Goal: Information Seeking & Learning: Learn about a topic

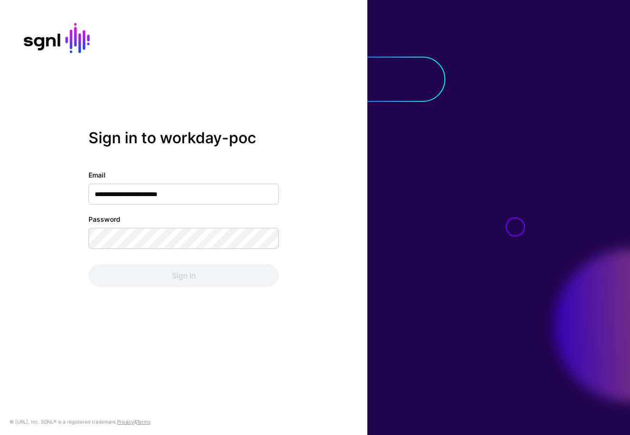
type input "**********"
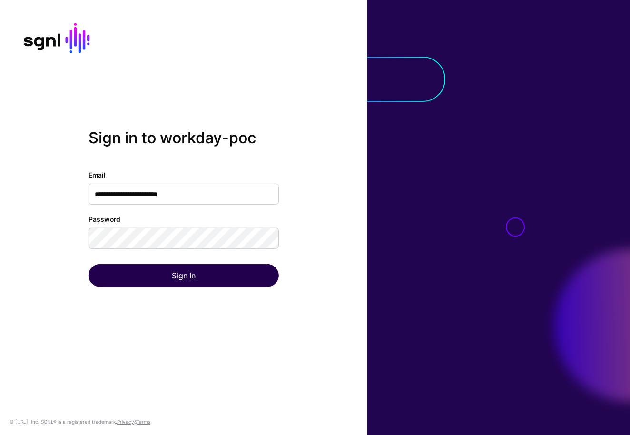
click at [201, 278] on button "Sign In" at bounding box center [183, 275] width 190 height 23
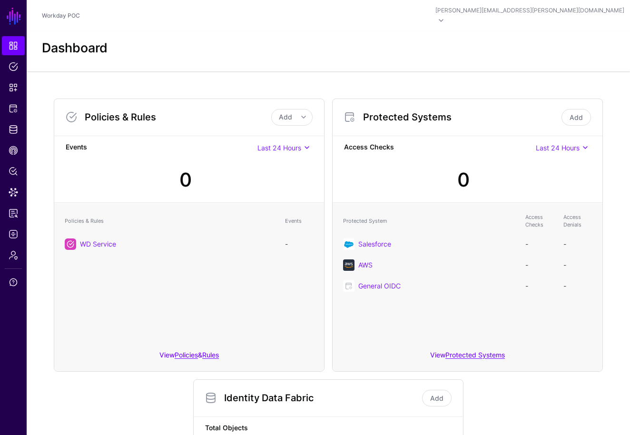
click at [496, 170] on div "0" at bounding box center [467, 175] width 254 height 41
click at [436, 180] on div "0" at bounding box center [467, 175] width 254 height 41
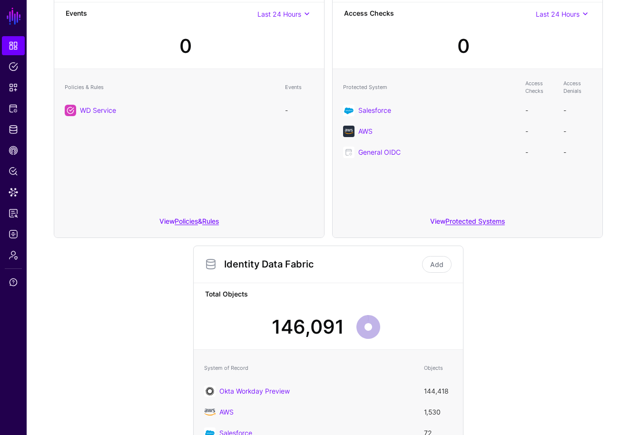
scroll to position [151, 0]
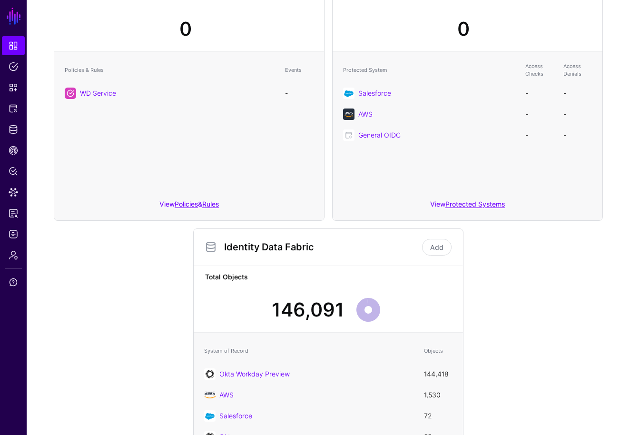
click at [498, 234] on div "Policies & Rules Add Add Policy Add Rule Events Last 24 Hours Last 24 Hours Las…" at bounding box center [328, 220] width 556 height 561
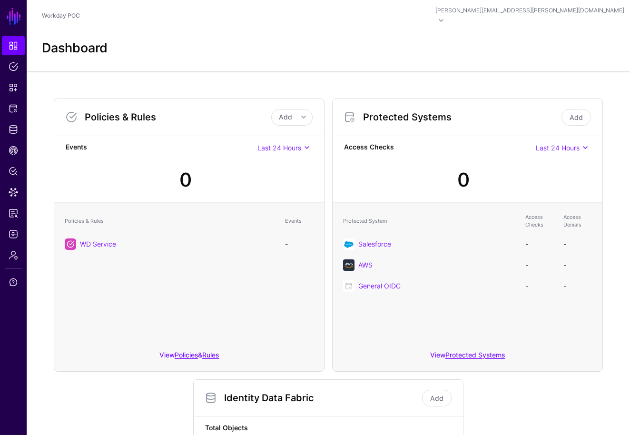
scroll to position [0, 0]
click at [14, 73] on link "Policies" at bounding box center [13, 66] width 23 height 19
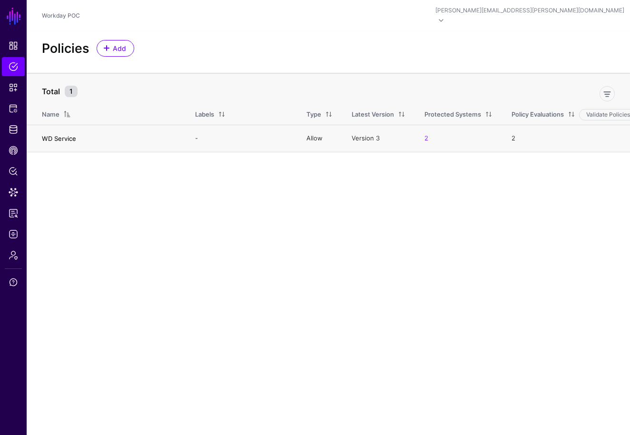
click at [51, 135] on link "WD Service" at bounding box center [59, 139] width 34 height 8
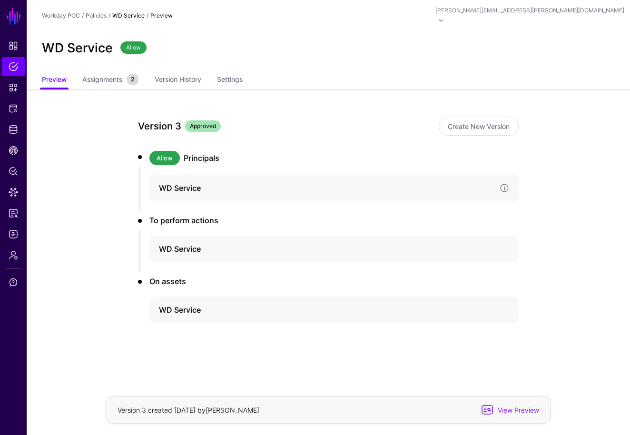
click at [181, 182] on h4 "WD Service" at bounding box center [325, 187] width 333 height 11
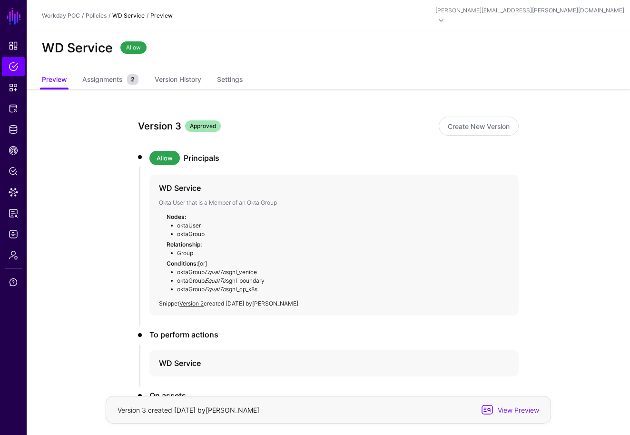
click at [131, 233] on div "Version 3 Approved Create New Version Allow Principals WD Service Okta User tha…" at bounding box center [328, 311] width 435 height 445
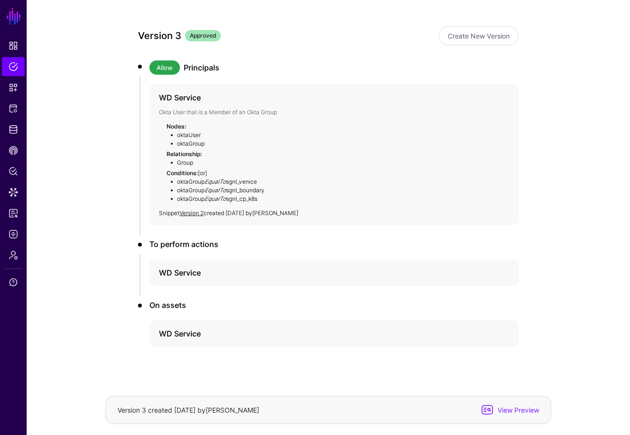
scroll to position [90, 0]
click at [185, 269] on div "WD Service" at bounding box center [333, 273] width 369 height 27
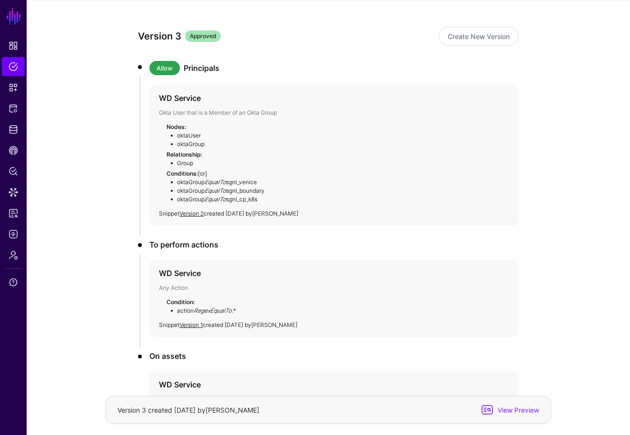
click at [115, 286] on div "Version 3 Approved Create New Version Allow Principals WD Service Okta User tha…" at bounding box center [328, 247] width 435 height 495
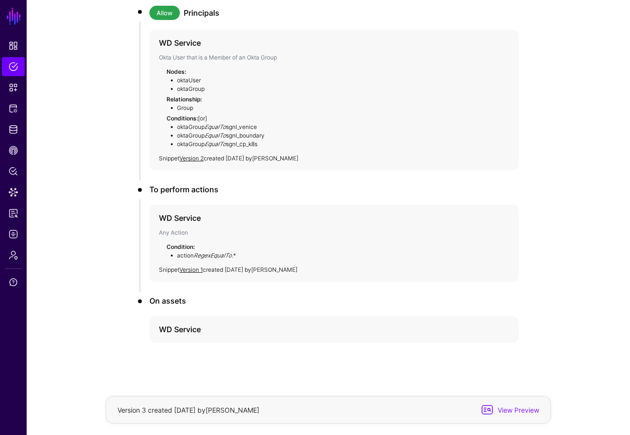
scroll to position [140, 0]
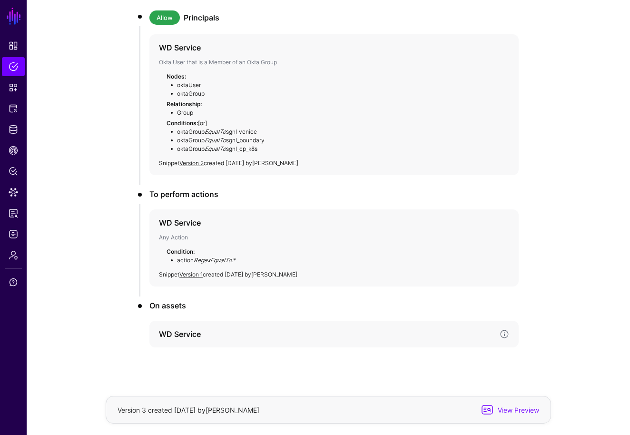
click at [181, 328] on h4 "WD Service" at bounding box center [325, 333] width 333 height 11
click at [238, 344] on li "Nodes: oktaUser wd_service cortexUser cortexOrg" at bounding box center [334, 365] width 350 height 43
click at [206, 331] on div "WD Service" at bounding box center [333, 334] width 369 height 27
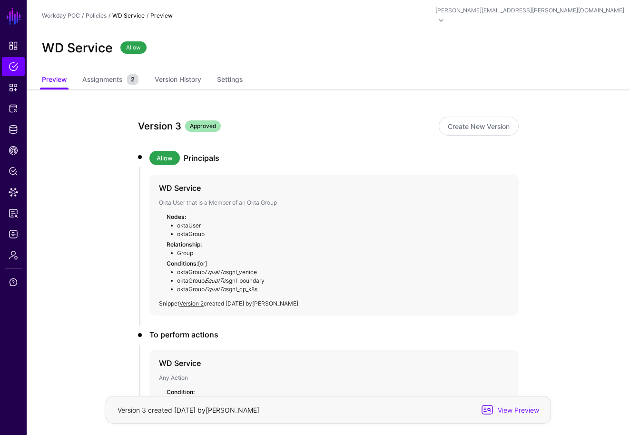
scroll to position [0, 0]
click at [56, 73] on link "Preview" at bounding box center [54, 80] width 25 height 18
click at [13, 90] on span "Snippets" at bounding box center [14, 88] width 10 height 10
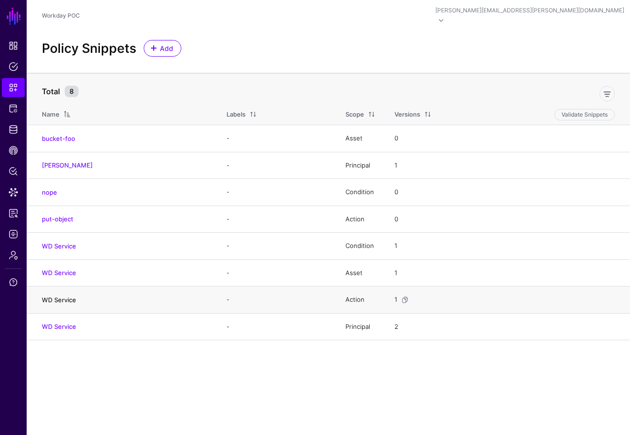
click at [70, 296] on link "WD Service" at bounding box center [59, 300] width 34 height 8
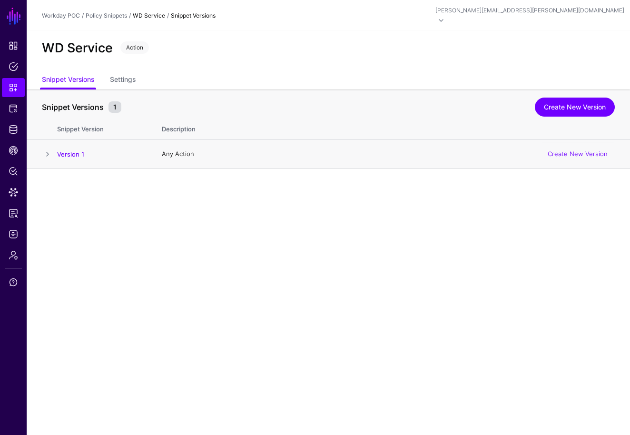
click at [48, 148] on span at bounding box center [47, 153] width 11 height 11
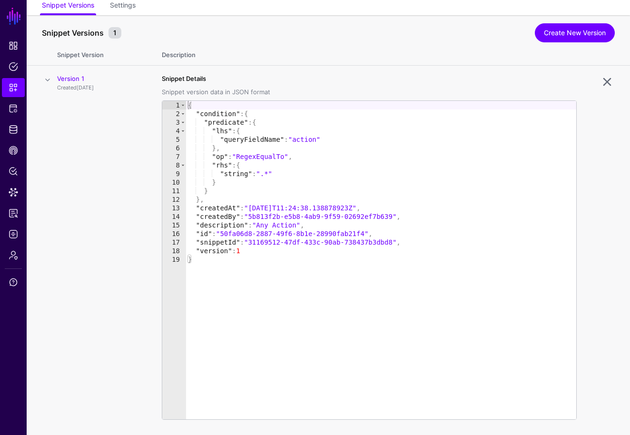
scroll to position [86, 0]
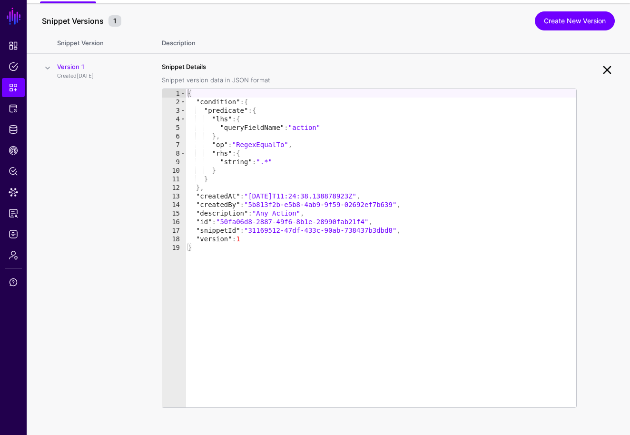
click at [608, 65] on link at bounding box center [606, 69] width 15 height 15
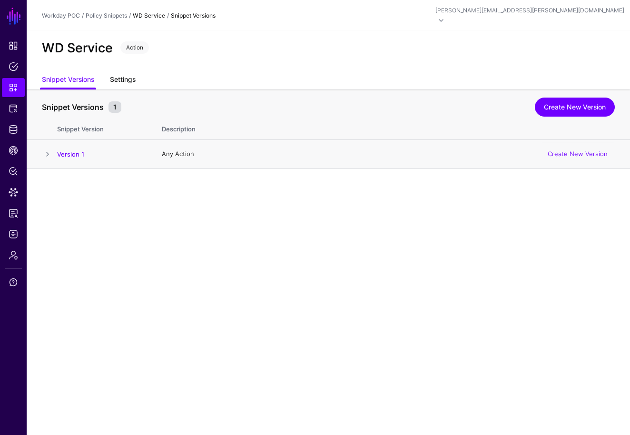
click at [122, 71] on link "Settings" at bounding box center [123, 80] width 26 height 18
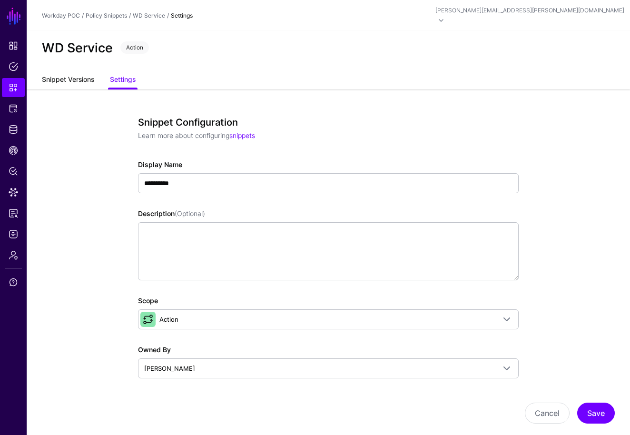
click at [64, 74] on link "Snippet Versions" at bounding box center [68, 80] width 52 height 18
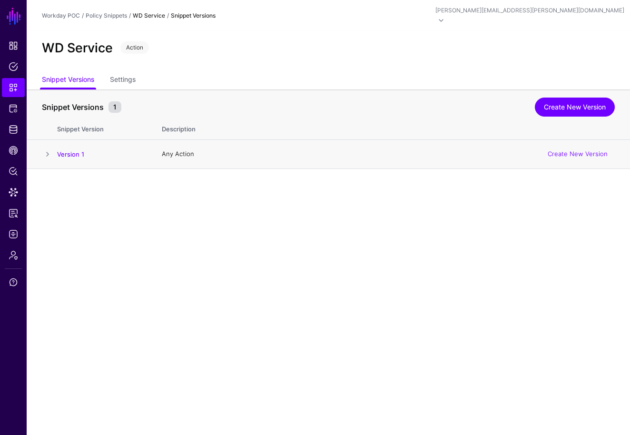
click at [47, 148] on span at bounding box center [47, 153] width 11 height 11
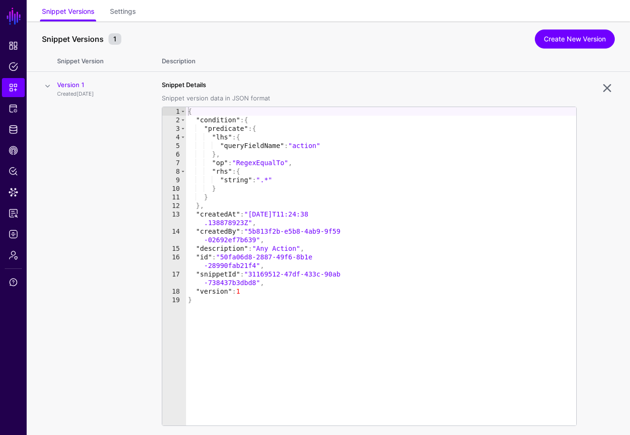
scroll to position [86, 0]
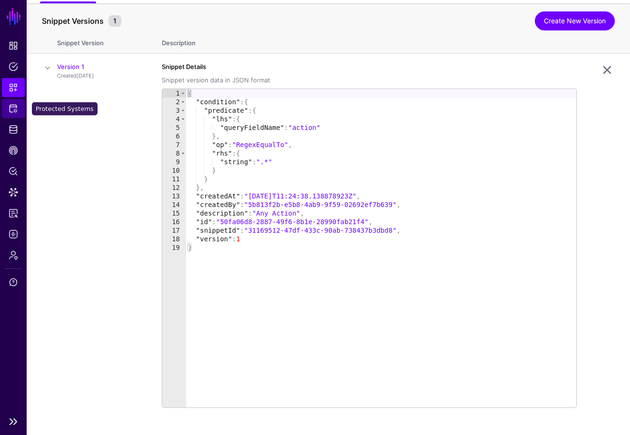
click at [15, 111] on span "Protected Systems" at bounding box center [14, 109] width 10 height 10
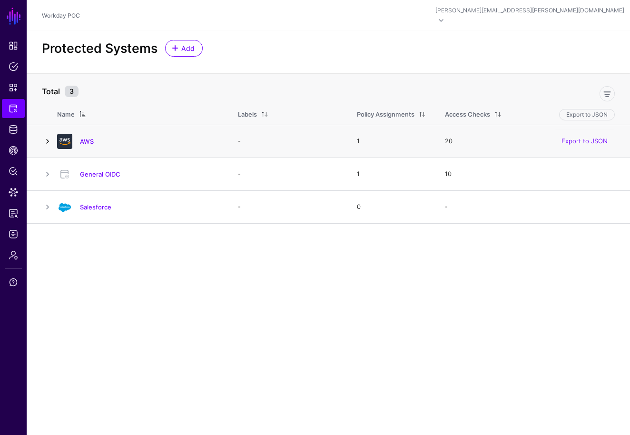
click at [47, 136] on link at bounding box center [47, 141] width 11 height 11
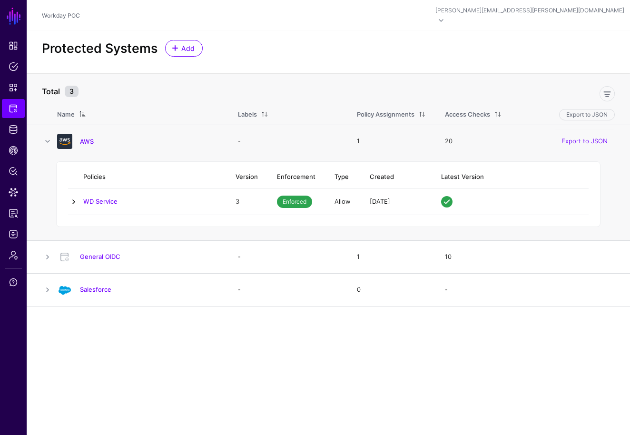
click at [73, 196] on link at bounding box center [73, 201] width 11 height 11
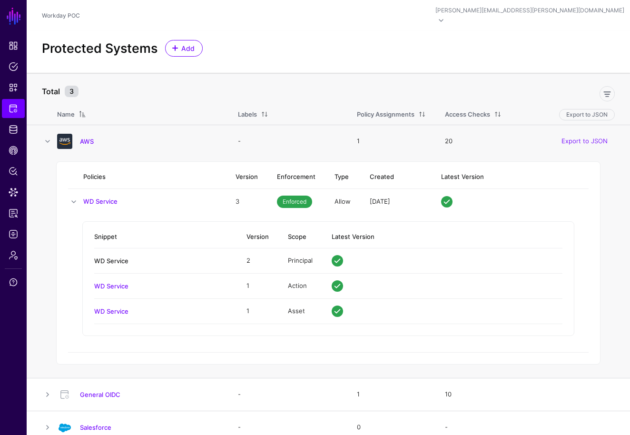
click at [115, 257] on link "WD Service" at bounding box center [111, 261] width 34 height 8
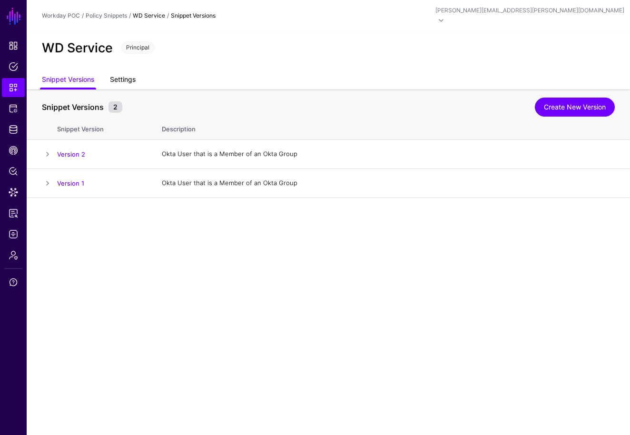
click at [127, 71] on link "Settings" at bounding box center [123, 80] width 26 height 18
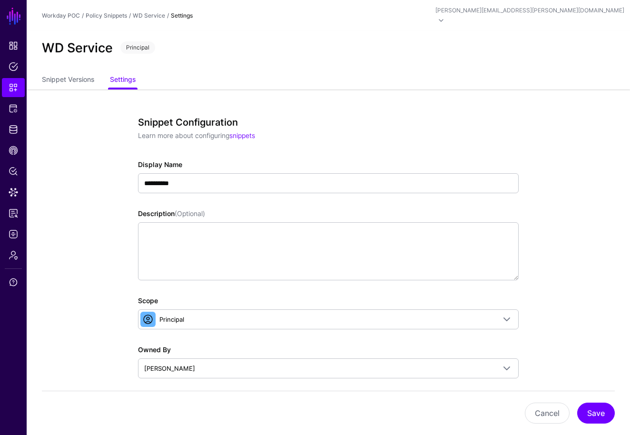
click at [562, 226] on app-snippets-details-form "**********" at bounding box center [328, 395] width 603 height 612
click at [75, 71] on link "Snippet Versions" at bounding box center [68, 80] width 52 height 18
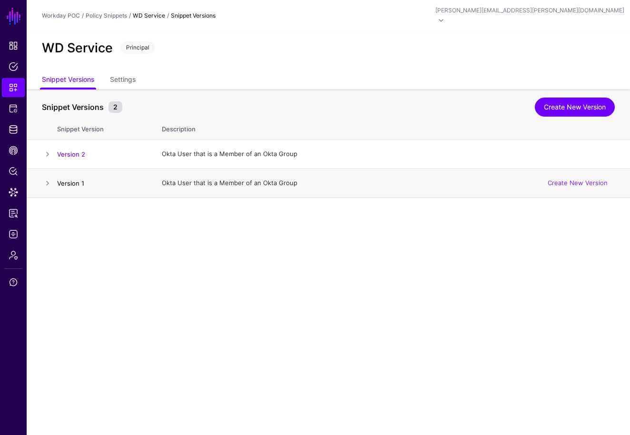
click at [78, 179] on link "Version 1" at bounding box center [70, 183] width 27 height 8
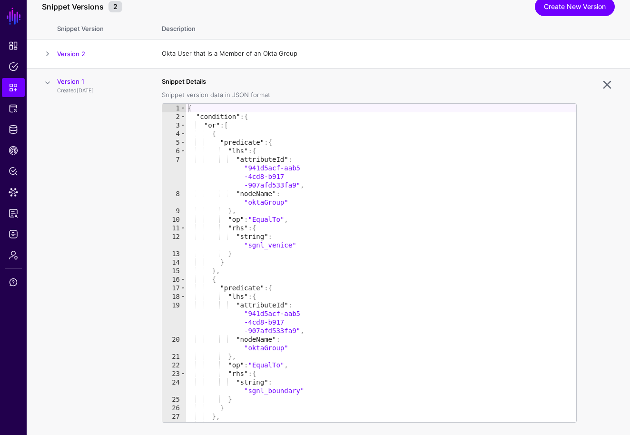
scroll to position [115, 0]
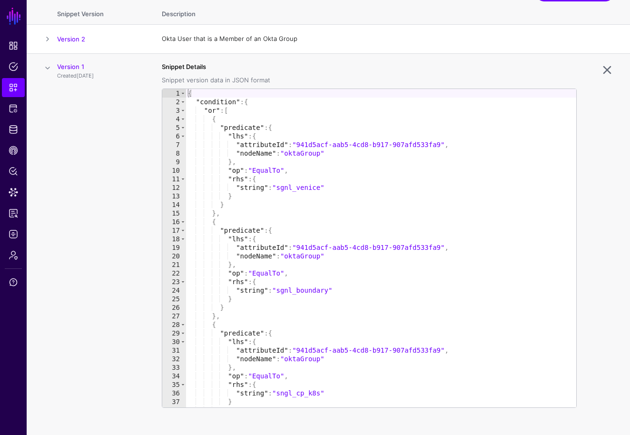
click at [602, 203] on div at bounding box center [595, 249] width 38 height 374
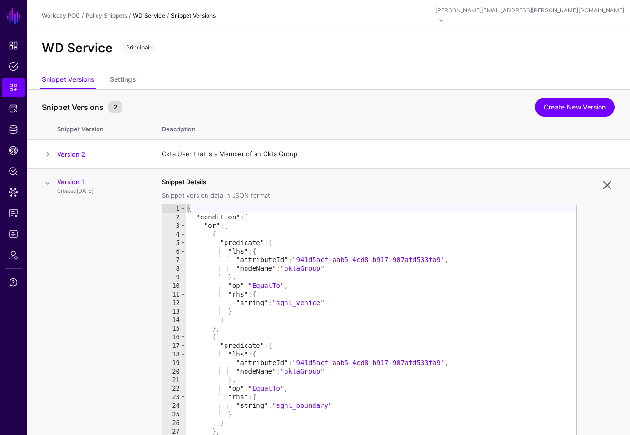
scroll to position [0, 0]
click at [133, 73] on link "Settings" at bounding box center [123, 80] width 26 height 18
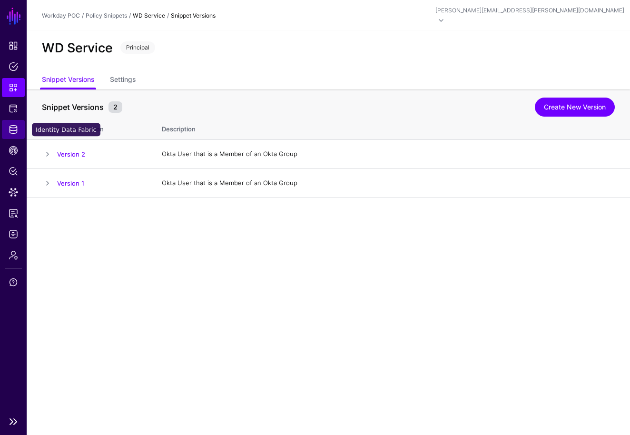
click at [12, 132] on span "Identity Data Fabric" at bounding box center [14, 130] width 10 height 10
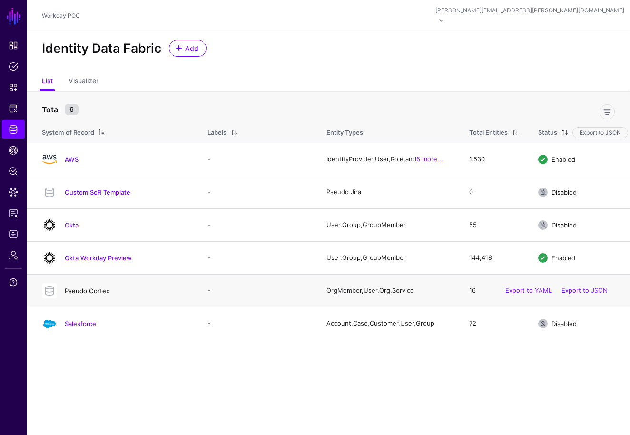
click at [92, 287] on link "Pseudo Cortex" at bounding box center [87, 291] width 45 height 8
click at [87, 320] on link "Salesforce" at bounding box center [80, 324] width 31 height 8
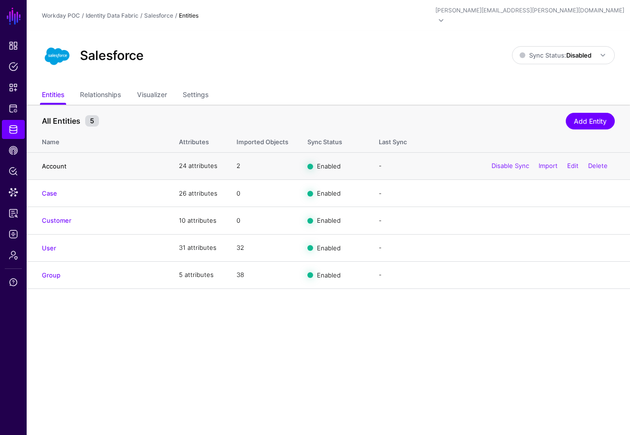
click at [62, 162] on link "Account" at bounding box center [54, 166] width 25 height 8
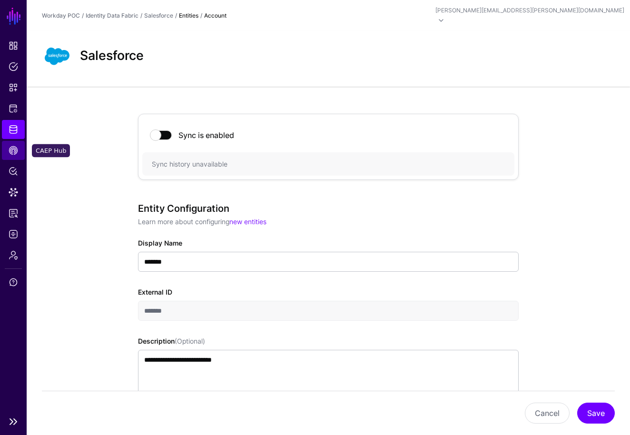
click at [12, 152] on span "CAEP Hub" at bounding box center [14, 151] width 10 height 10
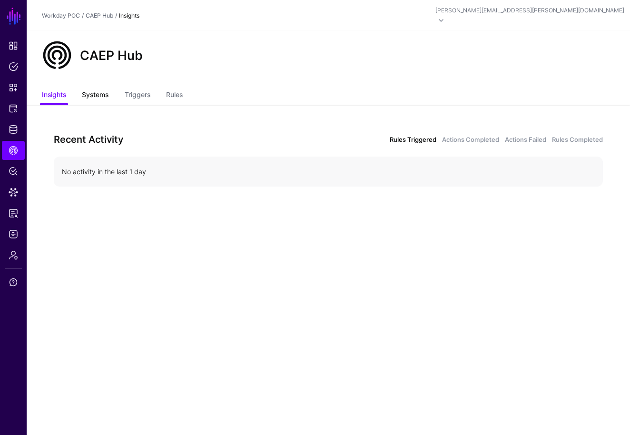
click at [97, 87] on link "Systems" at bounding box center [95, 96] width 27 height 18
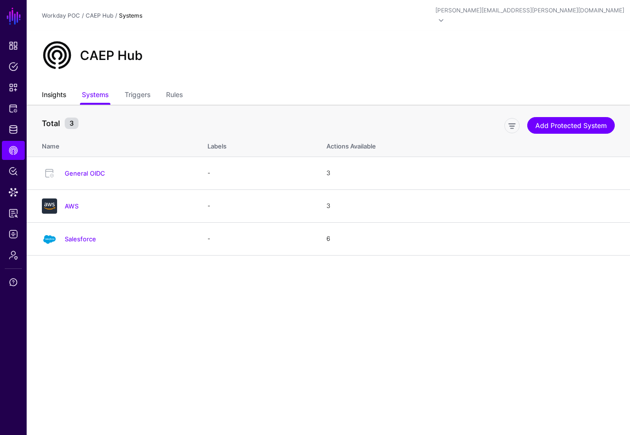
click at [60, 91] on link "Insights" at bounding box center [54, 96] width 24 height 18
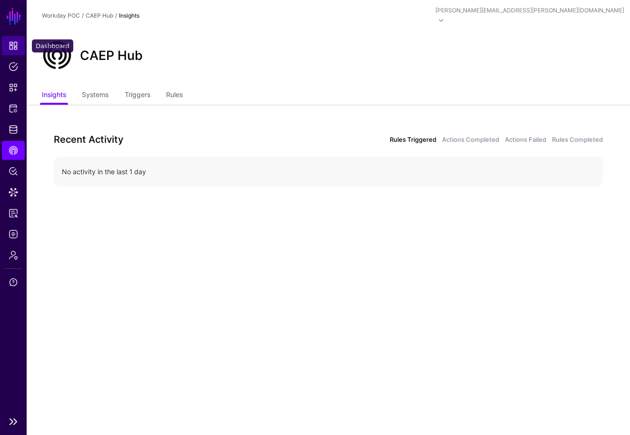
click at [18, 47] on span "Dashboard" at bounding box center [14, 46] width 10 height 10
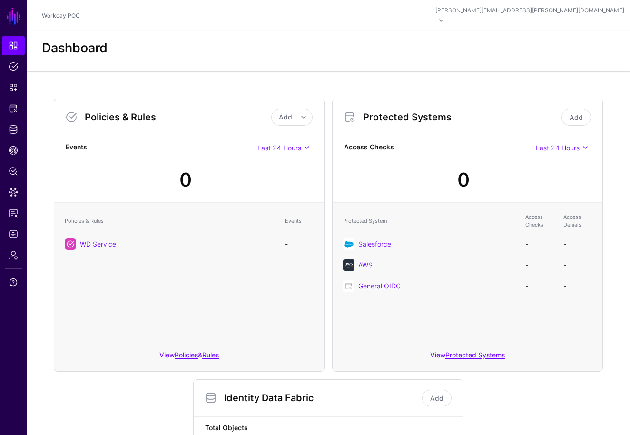
click at [284, 275] on div "Policies & Rules Events WD Service -" at bounding box center [189, 273] width 270 height 141
click at [15, 237] on span "Logs" at bounding box center [14, 234] width 10 height 10
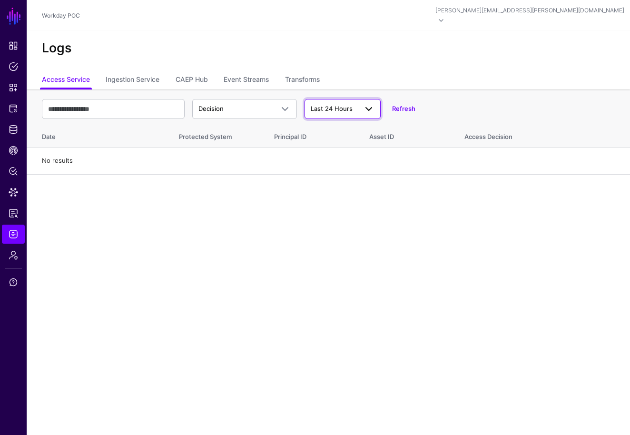
click at [373, 103] on span at bounding box center [368, 108] width 11 height 11
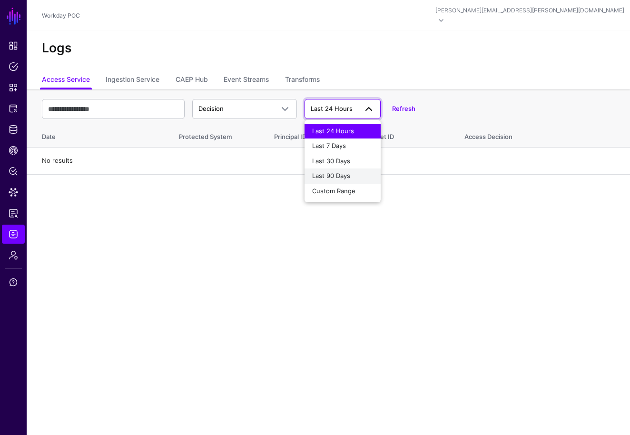
click at [339, 172] on span "Last 90 Days" at bounding box center [331, 176] width 38 height 8
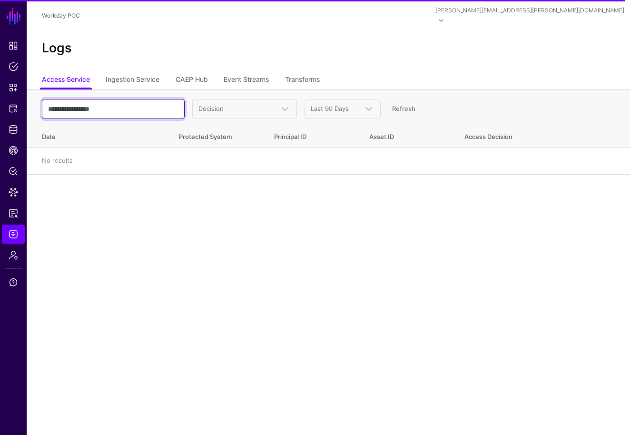
click at [168, 103] on input "text" at bounding box center [113, 109] width 143 height 20
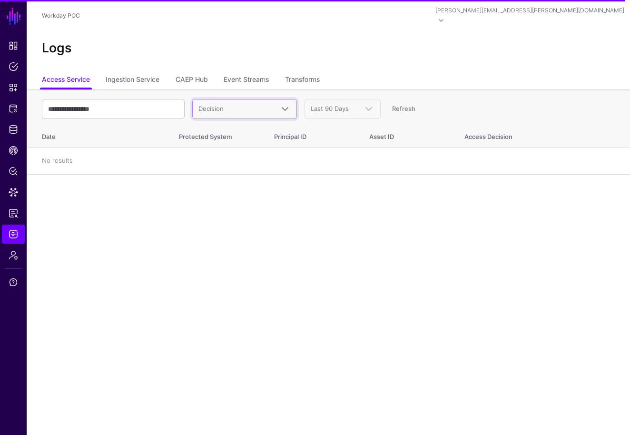
click at [212, 105] on span "Decision" at bounding box center [210, 109] width 25 height 8
click at [252, 177] on main "SGNL Dashboard Policies Snippets Protected Systems Identity Data Fabric CAEP Hu…" at bounding box center [315, 217] width 630 height 435
click at [144, 74] on link "Ingestion Service" at bounding box center [133, 80] width 54 height 18
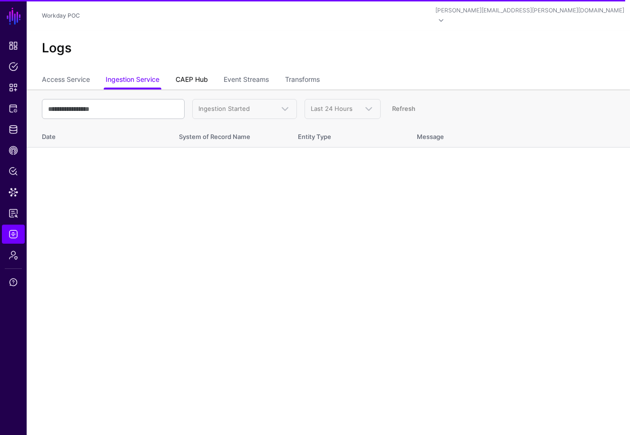
click at [195, 73] on link "CAEP Hub" at bounding box center [191, 80] width 32 height 18
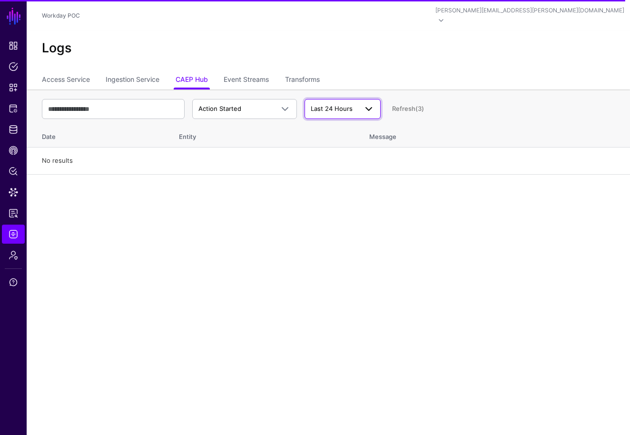
click at [350, 105] on span "Last 24 Hours" at bounding box center [332, 109] width 42 height 8
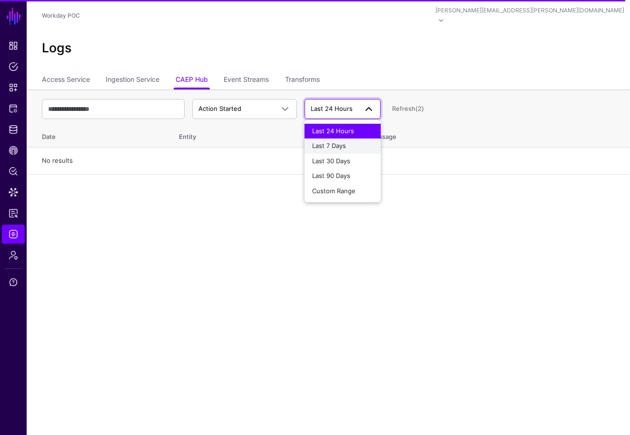
click at [338, 142] on span "Last 7 Days" at bounding box center [329, 146] width 34 height 8
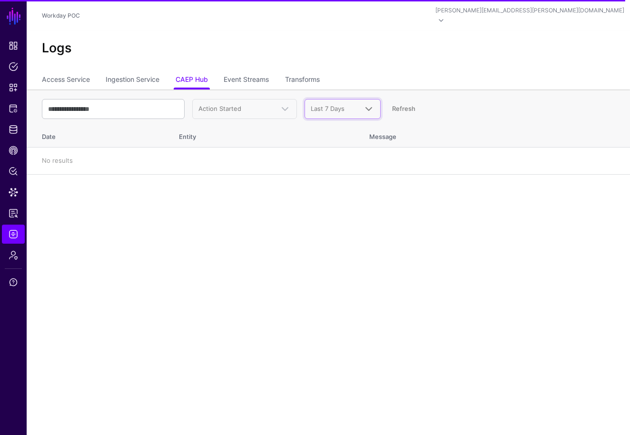
click at [356, 105] on link "Last 7 Days" at bounding box center [342, 109] width 76 height 20
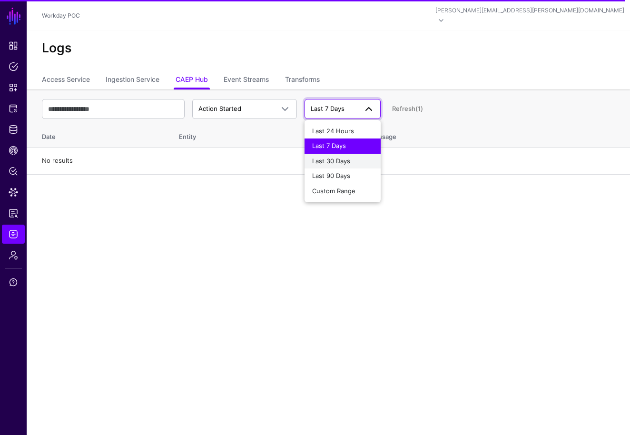
click at [332, 157] on span "Last 30 Days" at bounding box center [331, 161] width 38 height 8
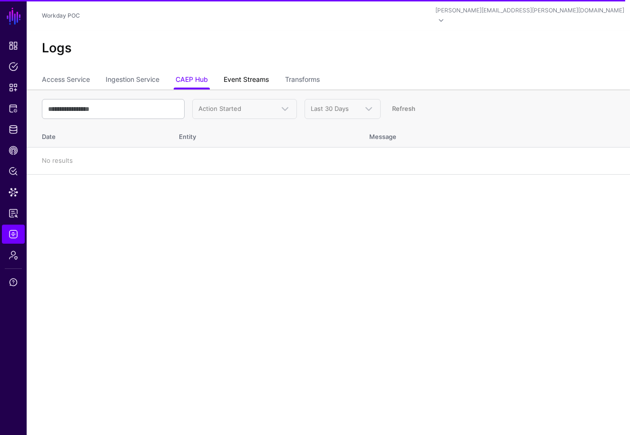
click at [258, 73] on link "Event Streams" at bounding box center [245, 80] width 45 height 18
click at [76, 71] on link "Access Service" at bounding box center [66, 80] width 48 height 18
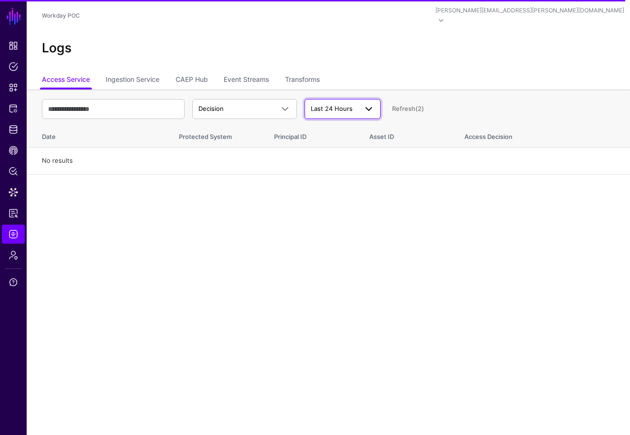
click at [336, 105] on span "Last 24 Hours" at bounding box center [332, 109] width 42 height 8
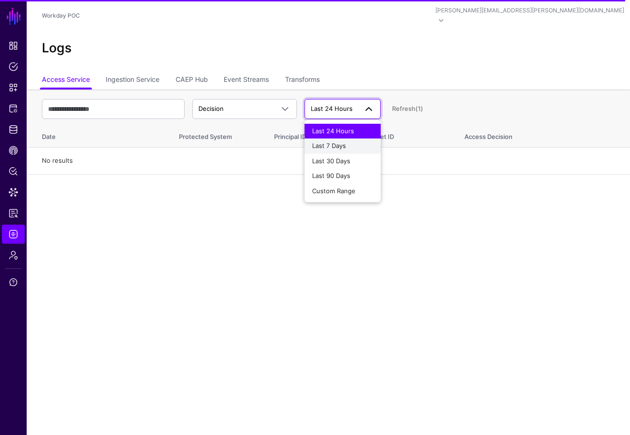
click at [326, 142] on span "Last 7 Days" at bounding box center [329, 146] width 34 height 8
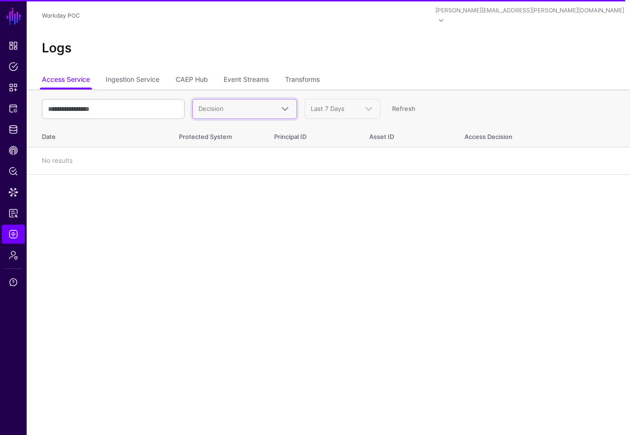
click at [274, 103] on span at bounding box center [281, 108] width 17 height 11
click at [263, 179] on main "SGNL Dashboard Policies Snippets Protected Systems Identity Data Fabric CAEP Hu…" at bounding box center [315, 217] width 630 height 435
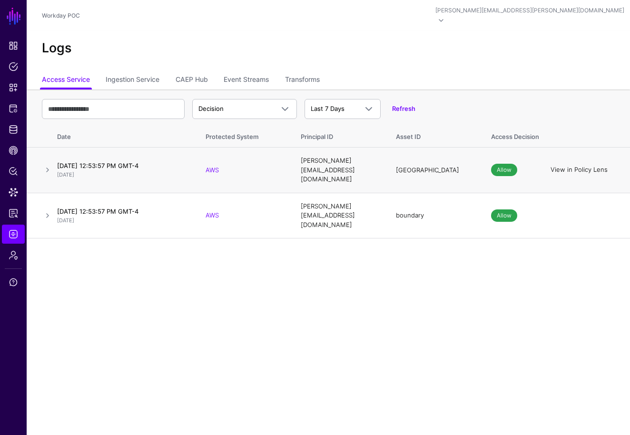
click at [574, 166] on link "View in Policy Lens" at bounding box center [578, 170] width 57 height 8
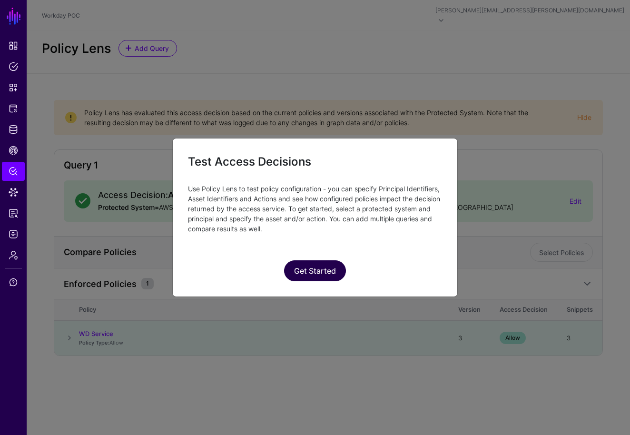
click at [312, 272] on button "Get Started" at bounding box center [315, 270] width 62 height 21
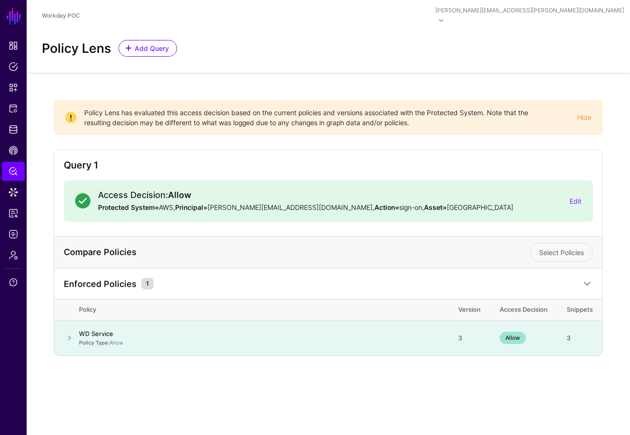
click at [102, 330] on link "WD Service" at bounding box center [96, 334] width 34 height 8
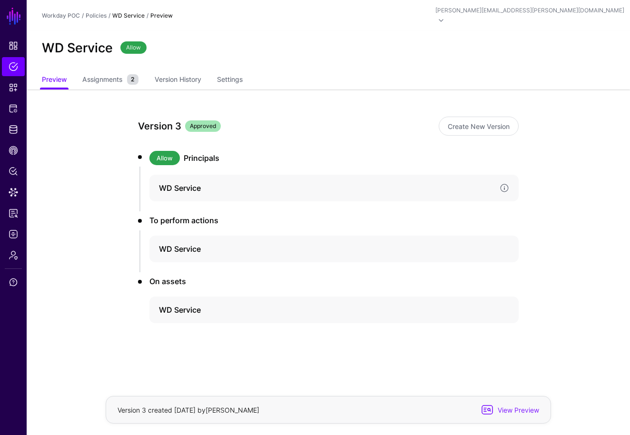
click at [194, 183] on h4 "WD Service" at bounding box center [325, 187] width 333 height 11
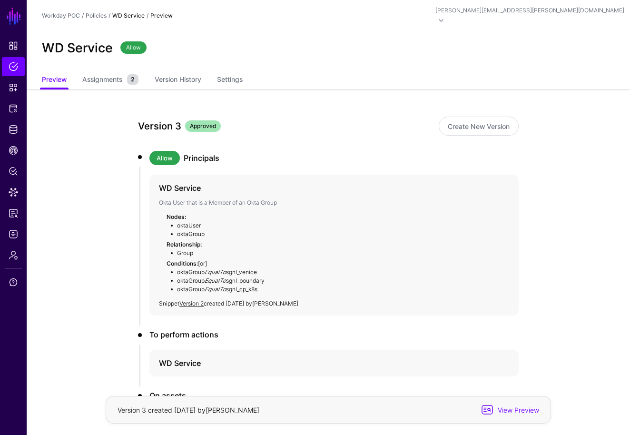
click at [239, 268] on li "oktaGroup EqualTo sgnl_venice" at bounding box center [339, 272] width 340 height 9
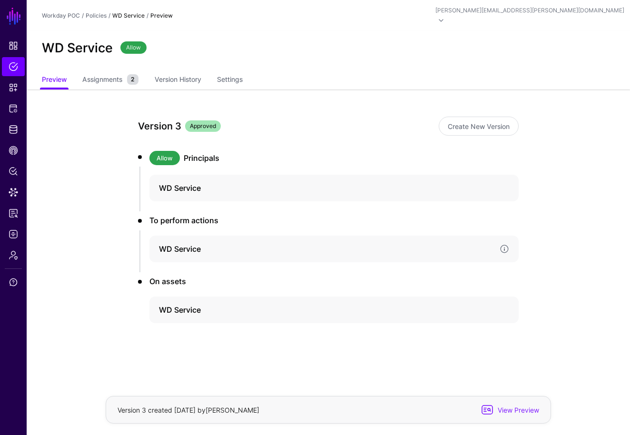
click at [200, 243] on h4 "WD Service" at bounding box center [325, 248] width 333 height 11
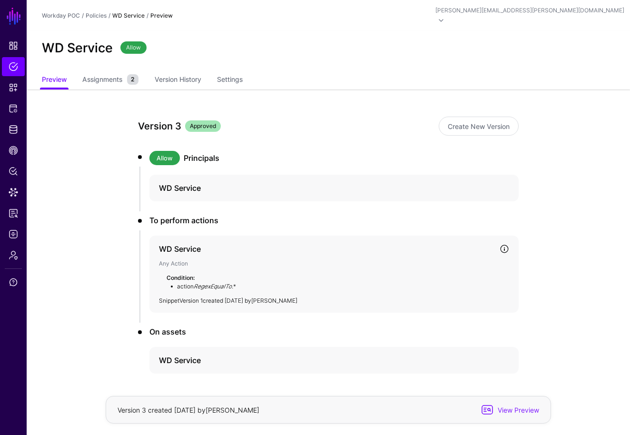
click at [199, 297] on link "Version 1" at bounding box center [190, 300] width 23 height 7
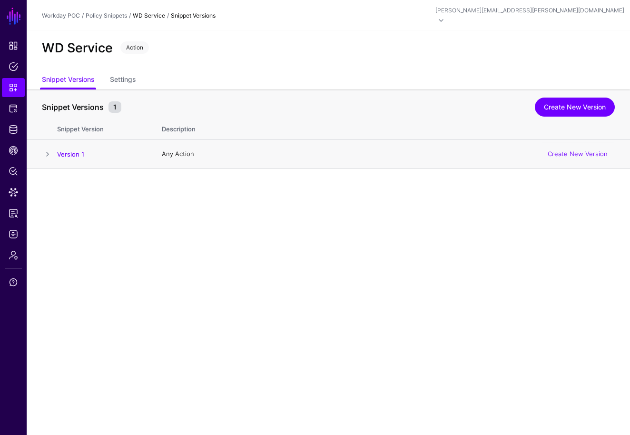
click at [51, 148] on span at bounding box center [47, 153] width 11 height 11
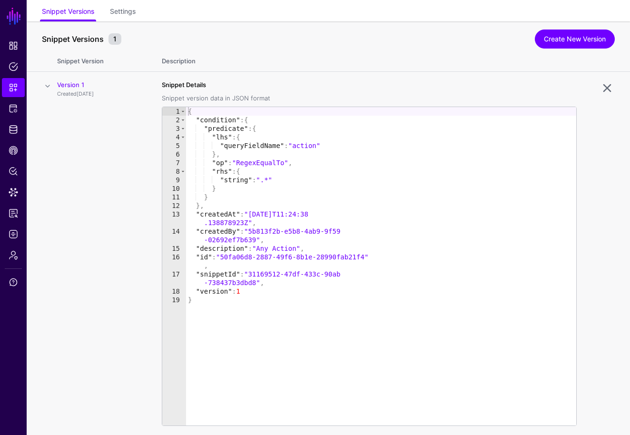
scroll to position [86, 0]
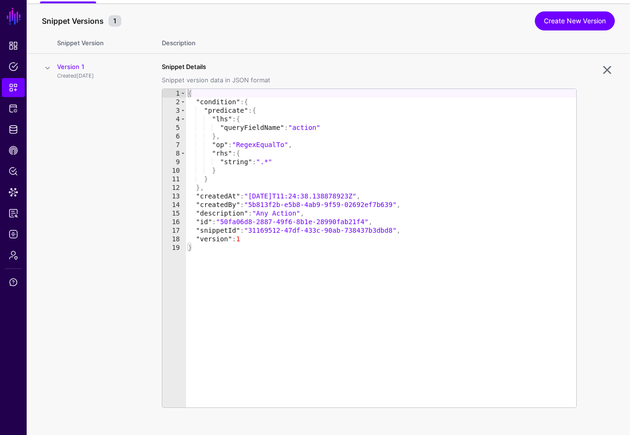
click at [599, 306] on div at bounding box center [595, 249] width 38 height 374
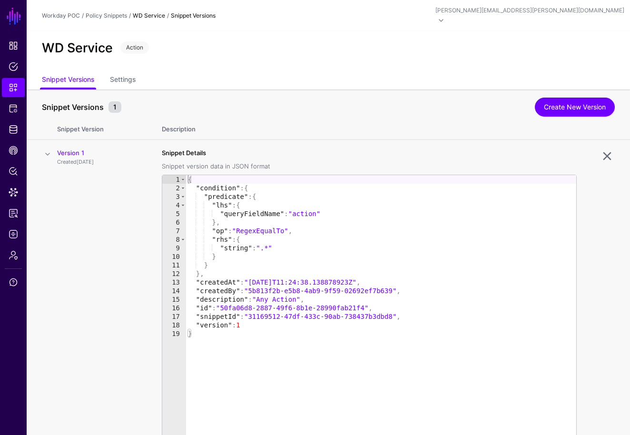
scroll to position [0, 0]
click at [131, 72] on link "Settings" at bounding box center [123, 80] width 26 height 18
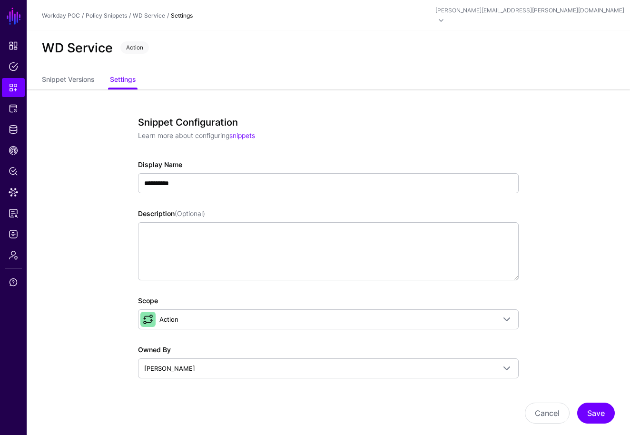
click at [537, 143] on div "**********" at bounding box center [328, 395] width 435 height 612
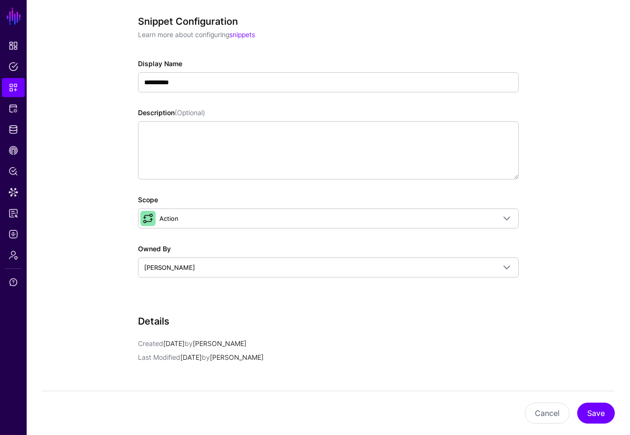
scroll to position [101, 0]
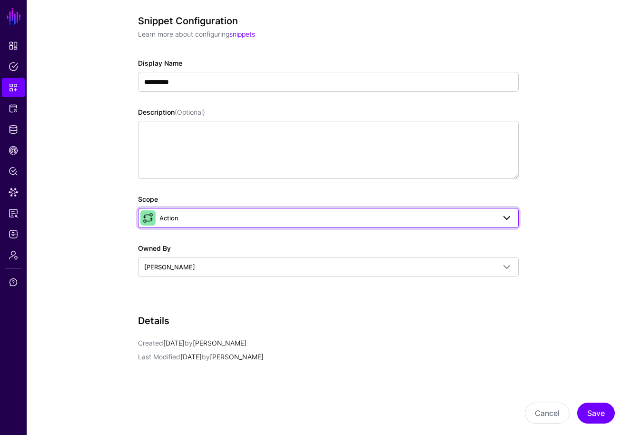
click at [506, 212] on span at bounding box center [506, 217] width 11 height 11
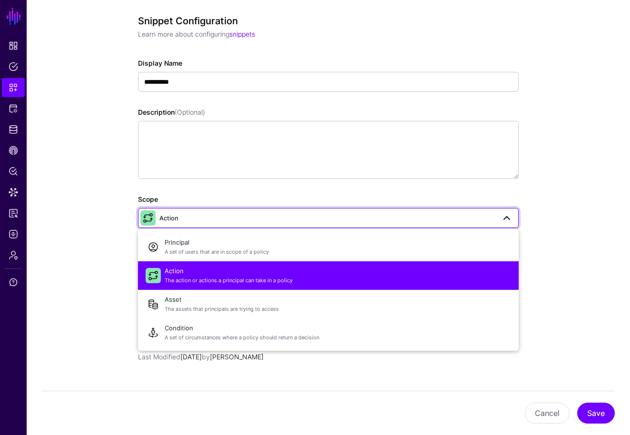
click at [556, 285] on app-snippets-details-form "**********" at bounding box center [328, 294] width 603 height 612
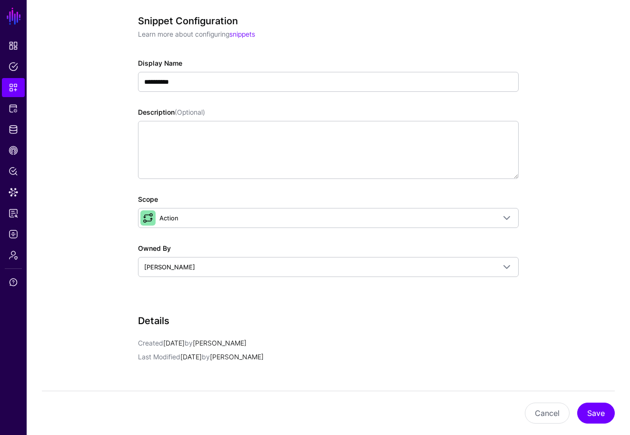
click at [566, 253] on app-snippets-details-form "**********" at bounding box center [328, 294] width 603 height 612
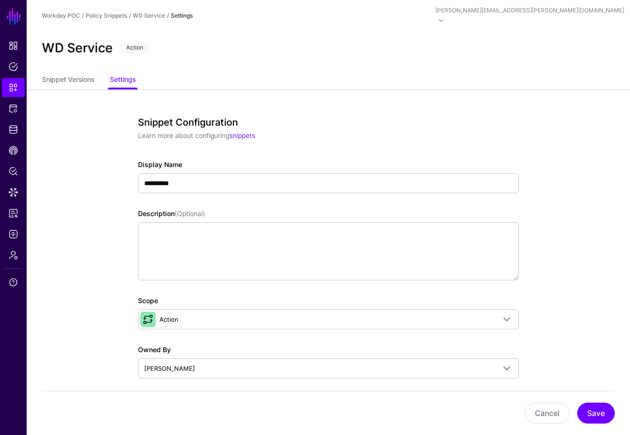
scroll to position [-5, 0]
click at [77, 77] on link "Snippet Versions" at bounding box center [68, 80] width 52 height 18
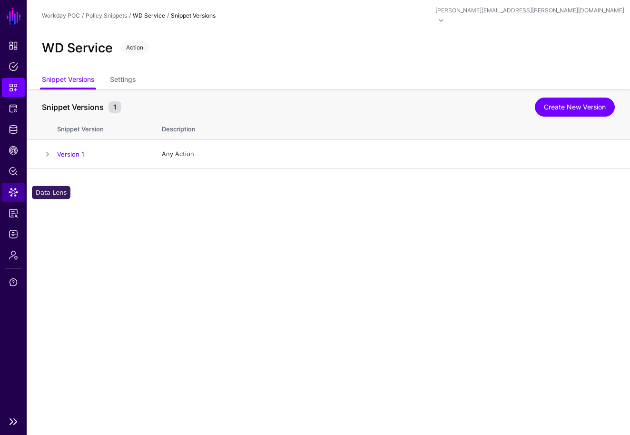
click at [13, 190] on span "Data Lens" at bounding box center [14, 192] width 10 height 10
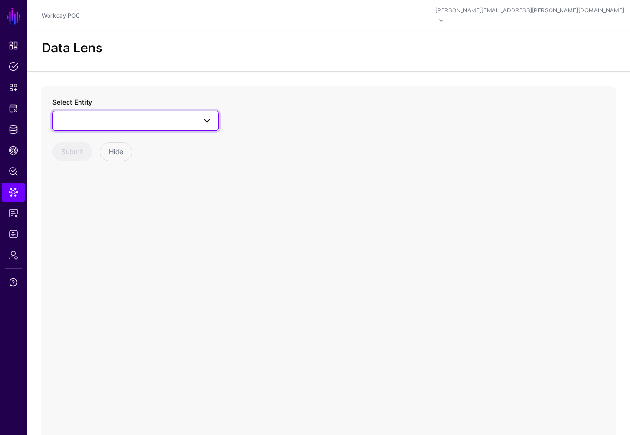
click at [198, 115] on span at bounding box center [203, 120] width 17 height 11
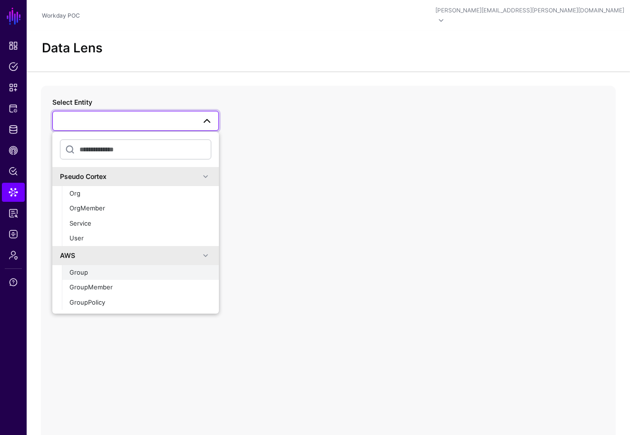
click at [101, 268] on div "Group" at bounding box center [140, 273] width 142 height 10
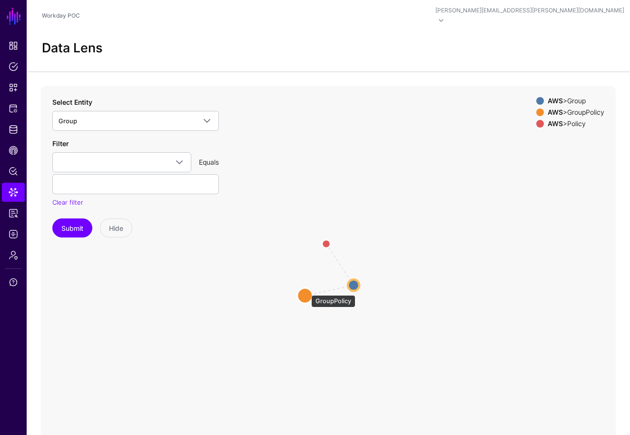
click at [306, 290] on circle at bounding box center [304, 295] width 15 height 15
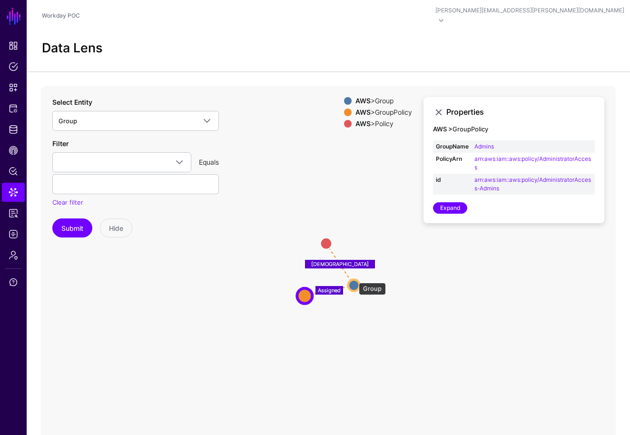
click at [354, 279] on circle at bounding box center [353, 284] width 11 height 11
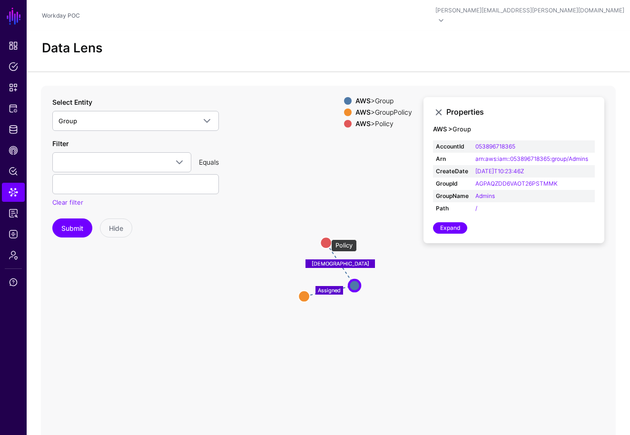
click at [326, 237] on circle at bounding box center [325, 242] width 11 height 11
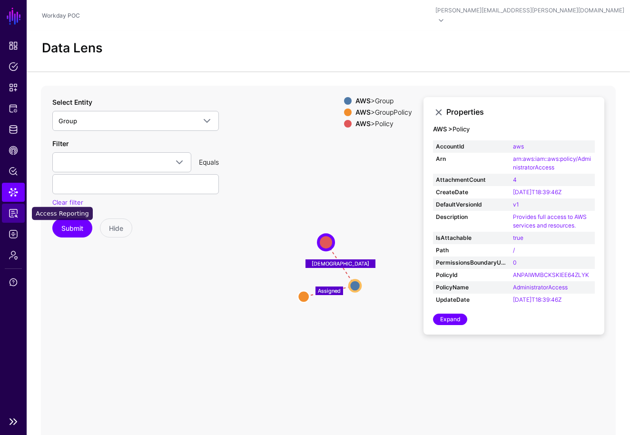
click at [15, 218] on link "Access Reporting" at bounding box center [13, 213] width 23 height 19
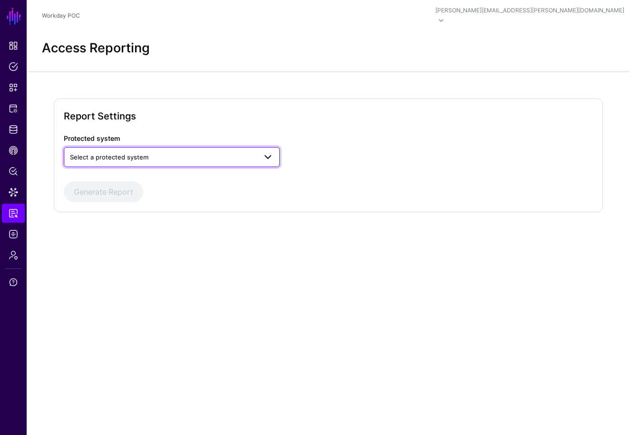
click at [149, 152] on span "Select a protected system" at bounding box center [172, 156] width 204 height 11
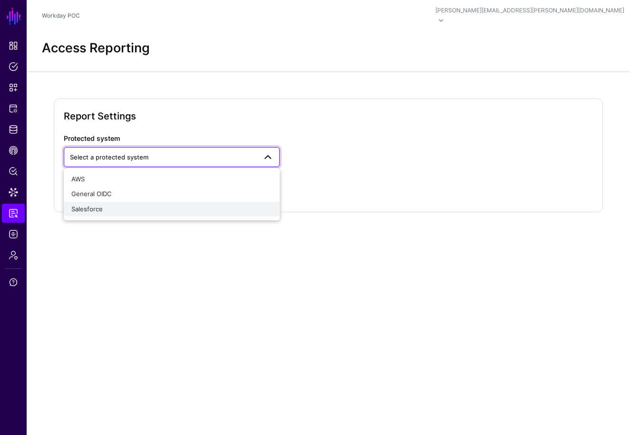
click at [111, 204] on div "Salesforce" at bounding box center [171, 209] width 201 height 10
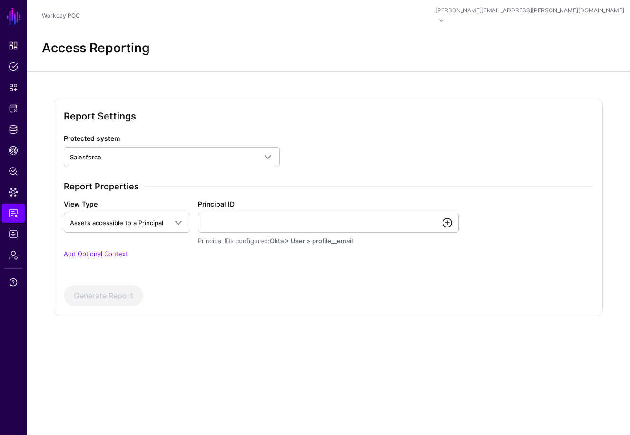
click at [447, 217] on link at bounding box center [446, 222] width 11 height 11
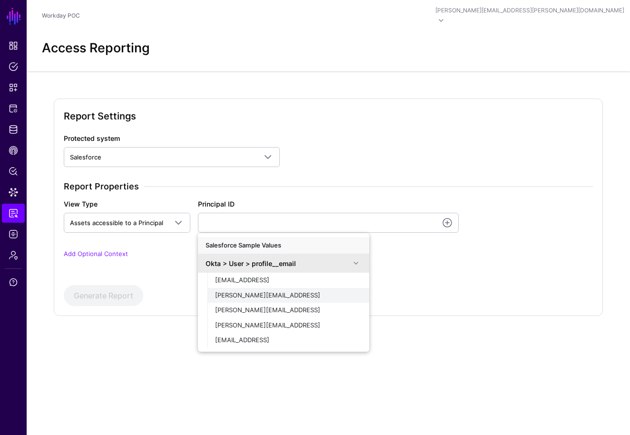
click at [246, 291] on span "[PERSON_NAME][EMAIL_ADDRESS]" at bounding box center [267, 295] width 105 height 8
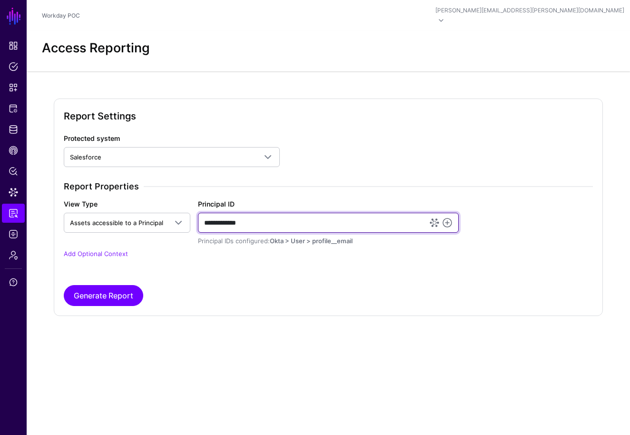
click at [321, 215] on input "**********" at bounding box center [328, 223] width 261 height 20
click at [447, 217] on link at bounding box center [446, 222] width 11 height 11
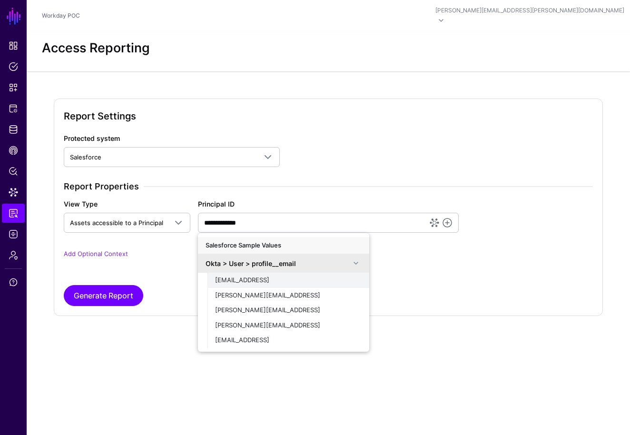
click at [247, 275] on div "[EMAIL_ADDRESS]" at bounding box center [288, 280] width 146 height 10
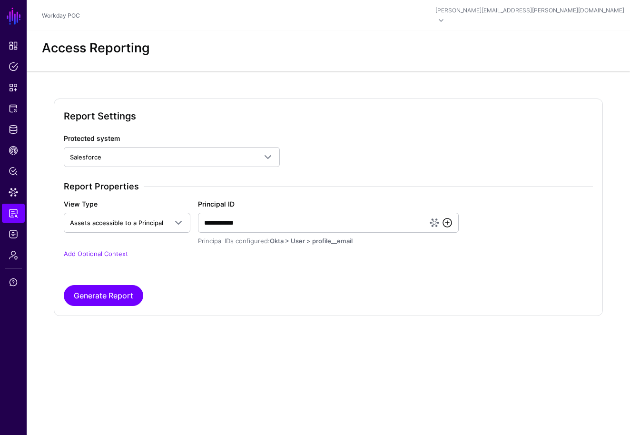
click at [452, 217] on link at bounding box center [446, 222] width 11 height 11
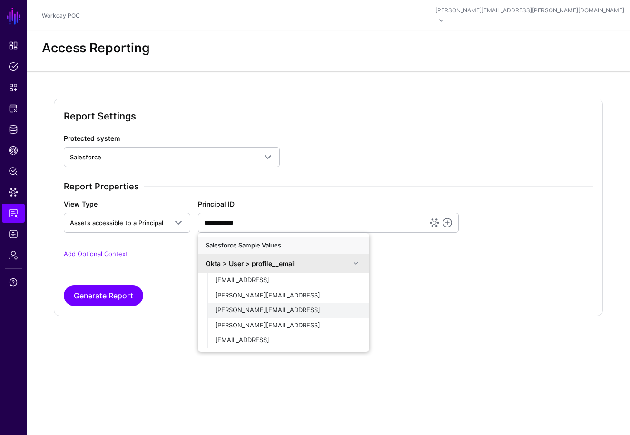
click at [245, 306] on span "[PERSON_NAME][EMAIL_ADDRESS]" at bounding box center [267, 310] width 105 height 8
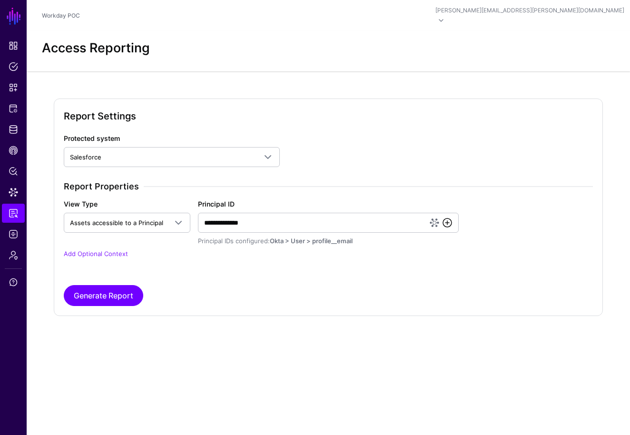
click at [448, 217] on link at bounding box center [446, 222] width 11 height 11
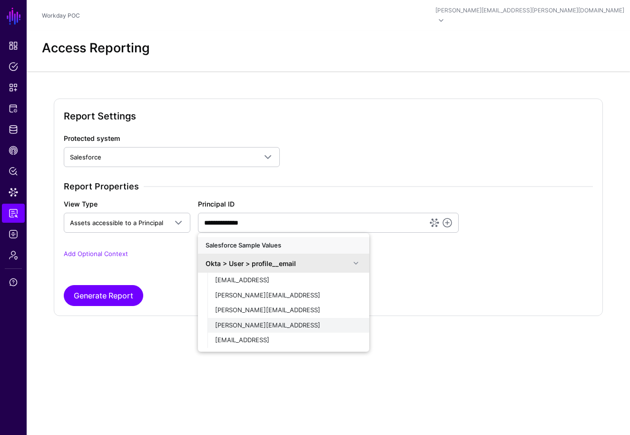
click at [241, 320] on button "[PERSON_NAME][EMAIL_ADDRESS]" at bounding box center [288, 325] width 162 height 15
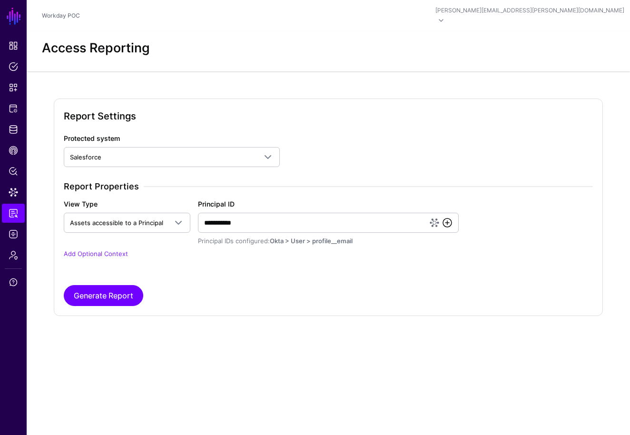
click at [447, 217] on link at bounding box center [446, 222] width 11 height 11
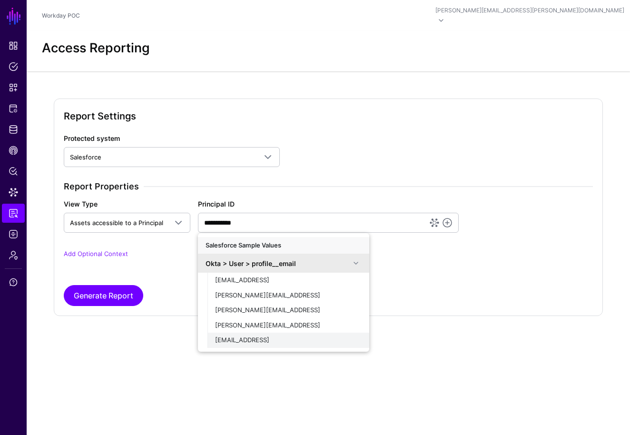
click at [246, 336] on span "[EMAIL_ADDRESS]" at bounding box center [242, 340] width 54 height 8
type input "**********"
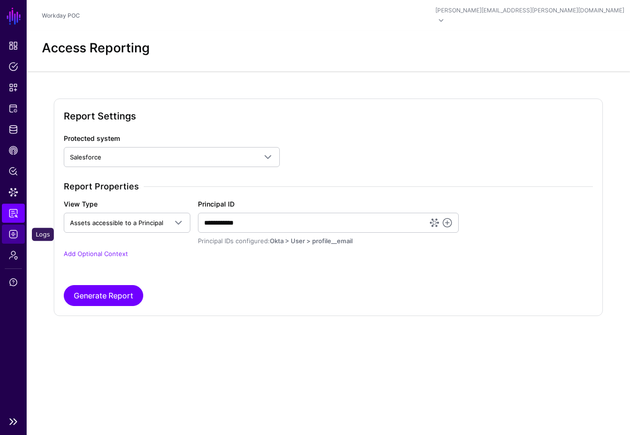
click at [12, 238] on span "Logs" at bounding box center [14, 234] width 10 height 10
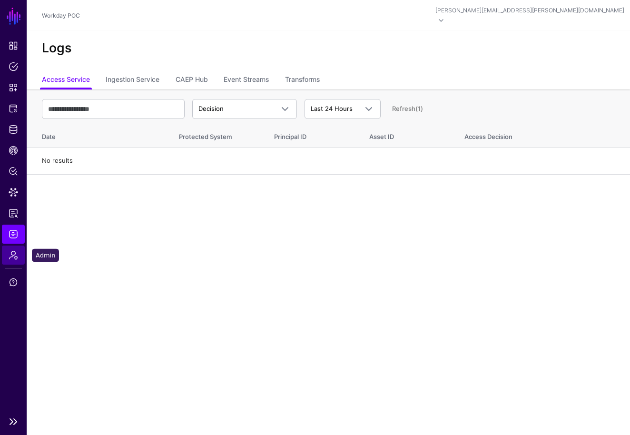
click at [14, 256] on span "Admin" at bounding box center [14, 255] width 10 height 10
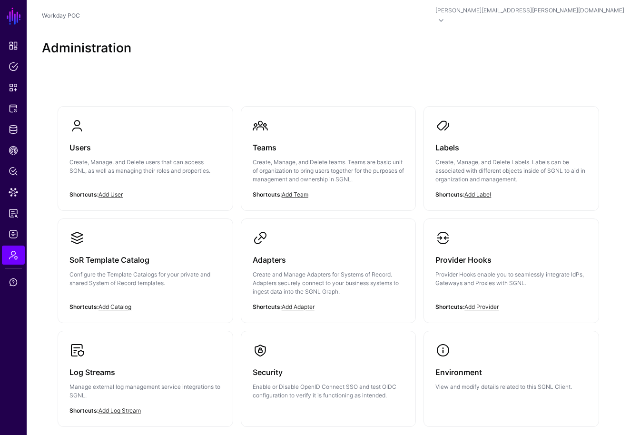
click at [410, 71] on div "Users Create, Manage, and Delete users that can access SGNL, as well as managin…" at bounding box center [328, 284] width 603 height 427
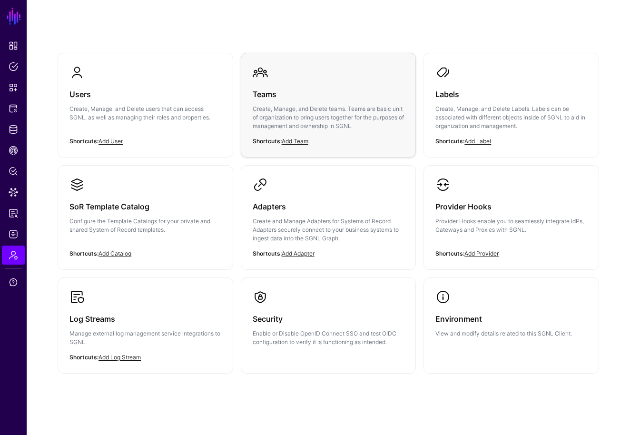
scroll to position [59, 0]
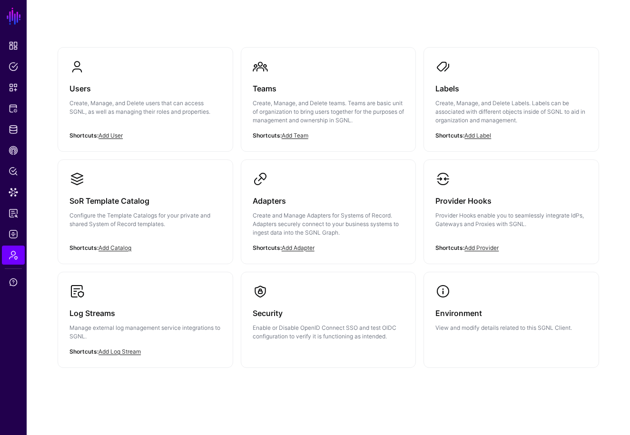
click at [323, 22] on div "Users Create, Manage, and Delete users that can access SGNL, as well as managin…" at bounding box center [328, 225] width 603 height 427
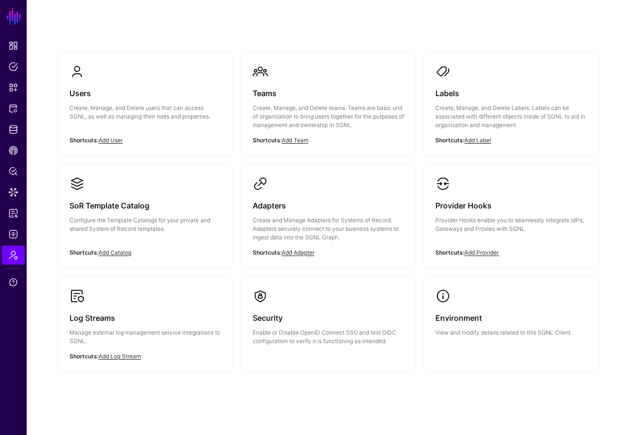
scroll to position [53, 0]
click at [86, 87] on h3 "Users" at bounding box center [145, 93] width 152 height 13
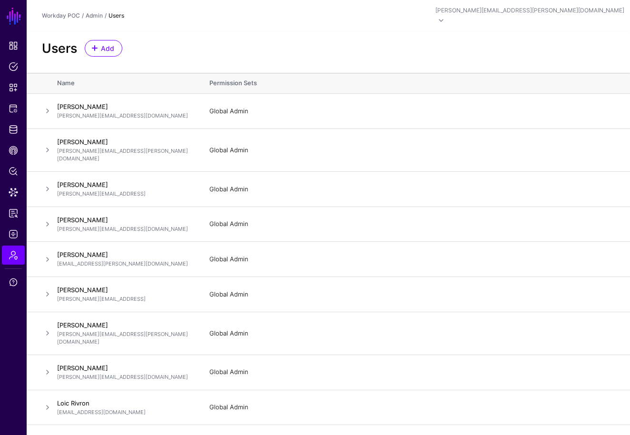
click at [345, 48] on div "Users Add" at bounding box center [328, 52] width 603 height 42
click at [477, 40] on div "Users Add" at bounding box center [328, 48] width 580 height 17
click at [97, 12] on link "Admin" at bounding box center [94, 15] width 17 height 7
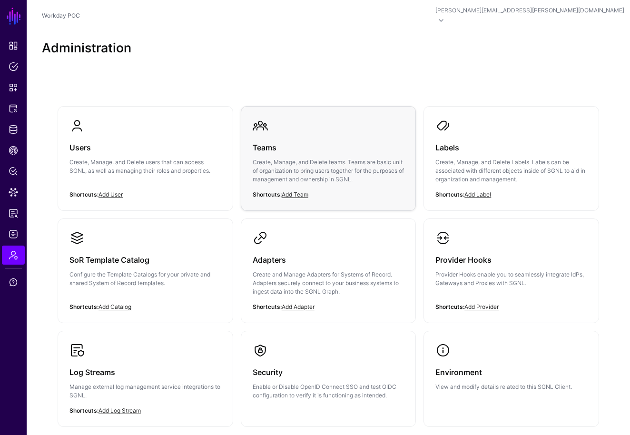
click at [285, 158] on p "Create, Manage, and Delete teams. Teams are basic unit of organization to bring…" at bounding box center [329, 171] width 152 height 26
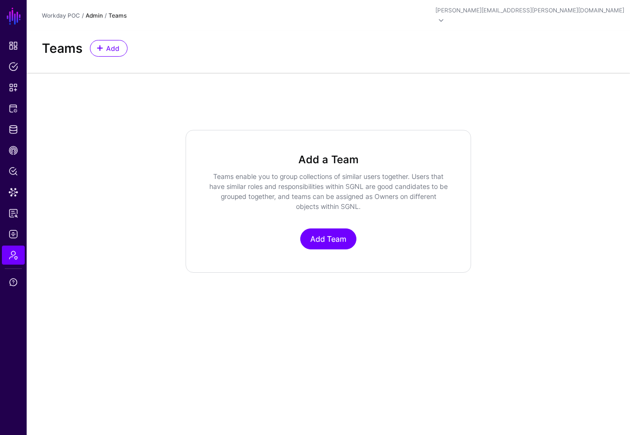
click at [97, 12] on link "Admin" at bounding box center [94, 15] width 17 height 7
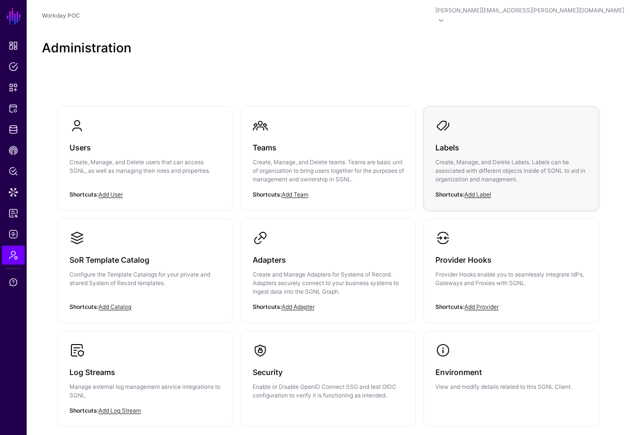
click at [454, 159] on p "Create, Manage, and Delete Labels. Labels can be associated with different obje…" at bounding box center [511, 171] width 152 height 26
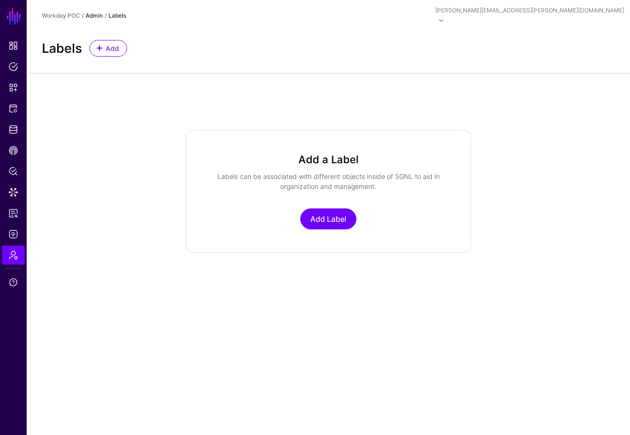
click at [94, 12] on link "Admin" at bounding box center [94, 15] width 17 height 7
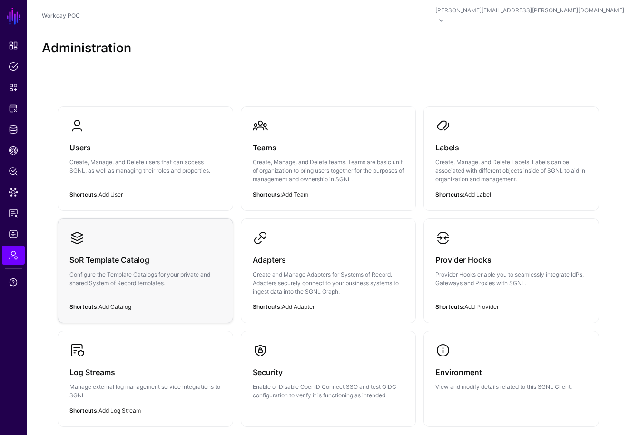
click at [145, 259] on div "SoR Template Catalog Configure the Template Catalogs for your private and share…" at bounding box center [145, 273] width 152 height 57
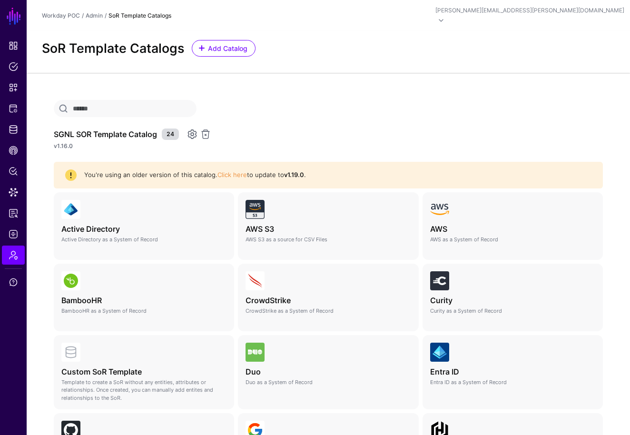
click at [401, 128] on div "SGNL SOR Template Catalog 24" at bounding box center [328, 133] width 549 height 11
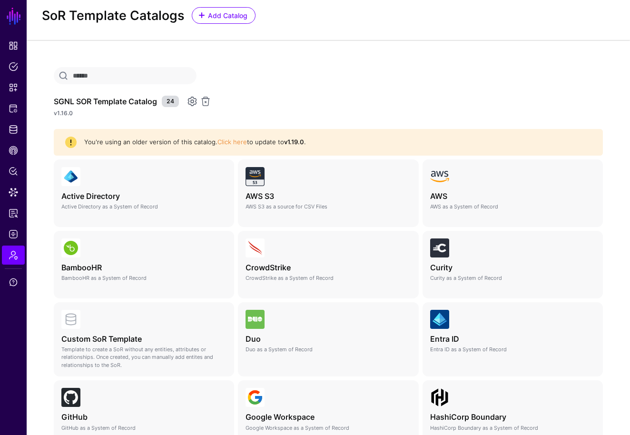
scroll to position [34, 0]
click at [452, 95] on div "SGNL SOR Template Catalog 24" at bounding box center [328, 100] width 549 height 11
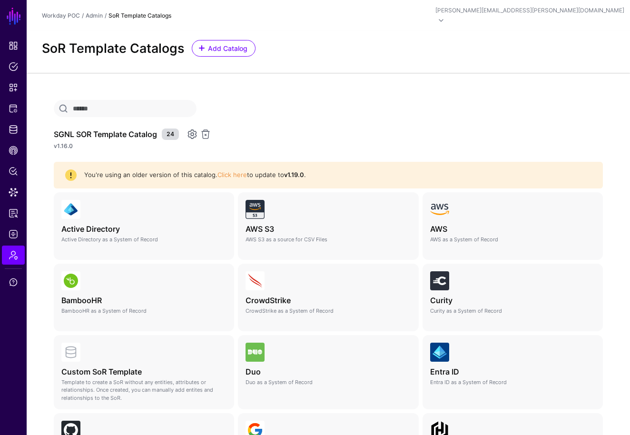
scroll to position [0, 0]
click at [97, 12] on link "Admin" at bounding box center [94, 15] width 17 height 7
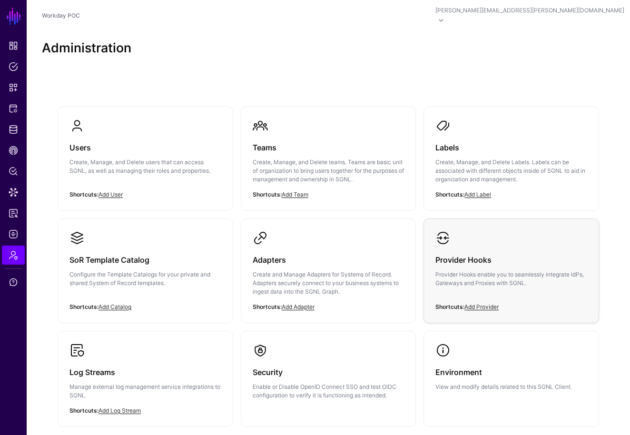
click at [492, 270] on p "Provider Hooks enable you to seamlessly integrate IdPs, Gateways and Proxies wi…" at bounding box center [511, 278] width 152 height 17
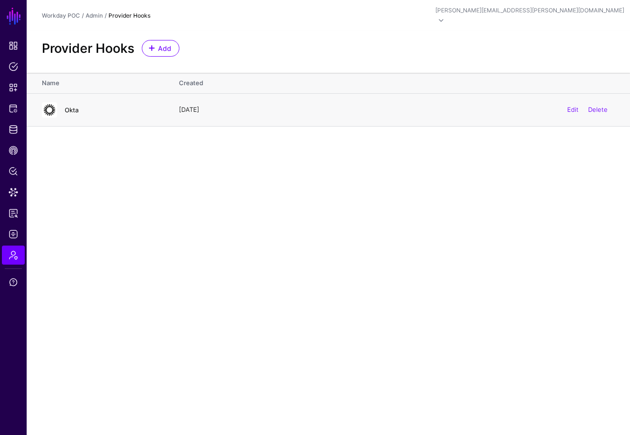
click at [74, 106] on link "Okta" at bounding box center [72, 110] width 14 height 8
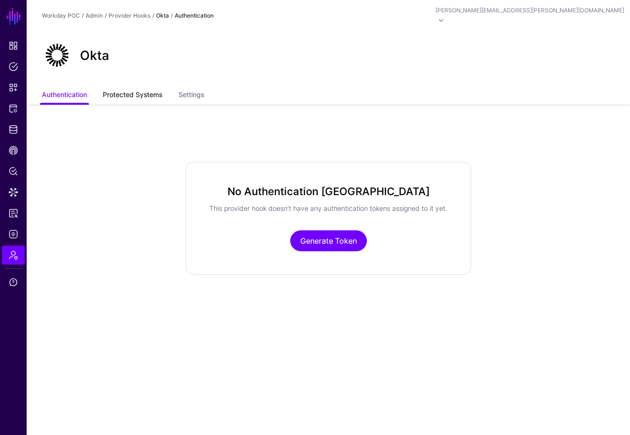
click at [142, 88] on link "Protected Systems" at bounding box center [132, 96] width 59 height 18
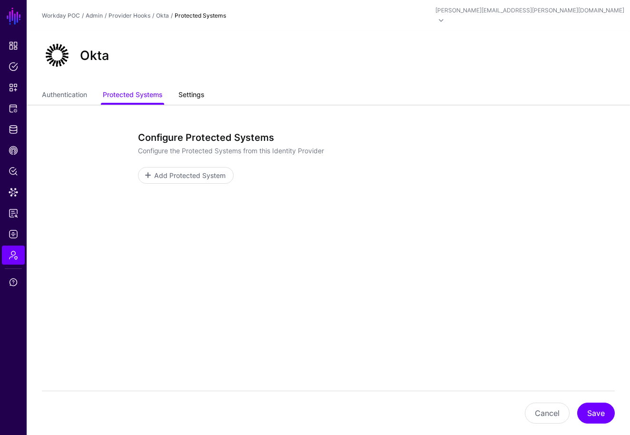
click at [188, 87] on link "Settings" at bounding box center [191, 96] width 26 height 18
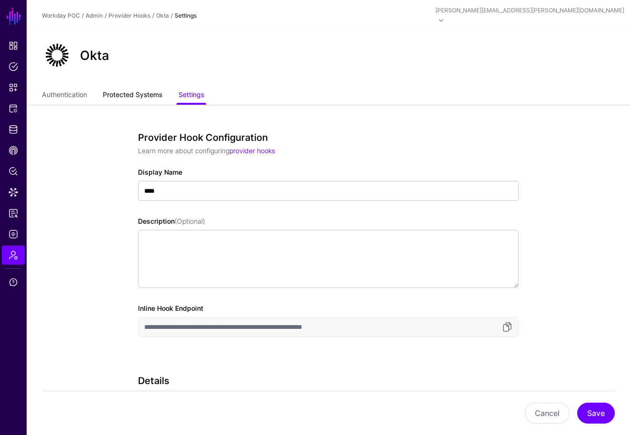
click at [140, 87] on link "Protected Systems" at bounding box center [132, 96] width 59 height 18
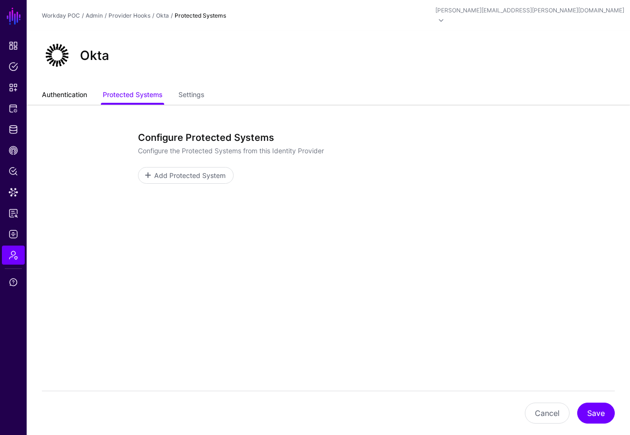
click at [83, 87] on link "Authentication" at bounding box center [64, 96] width 45 height 18
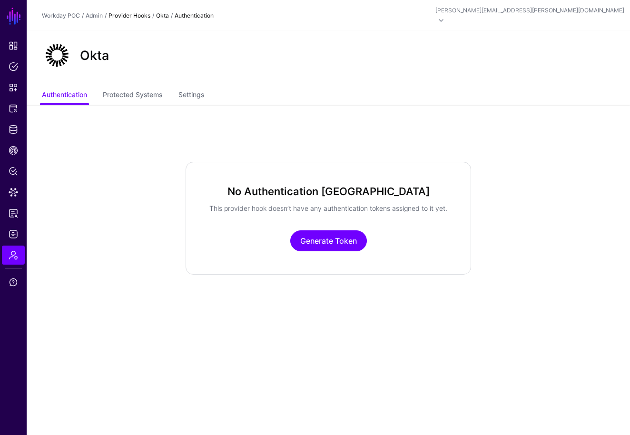
click at [139, 12] on link "Provider Hooks" at bounding box center [129, 15] width 42 height 7
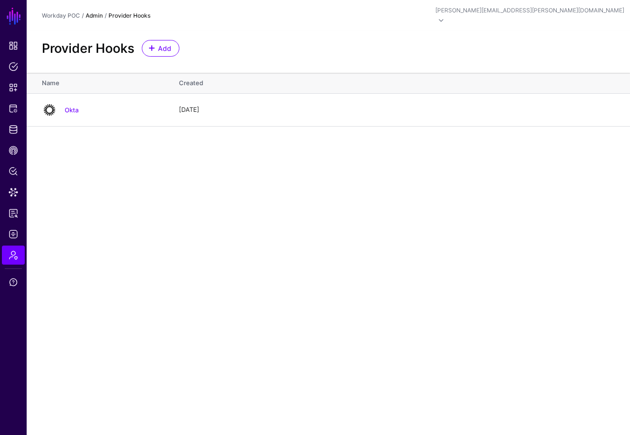
click at [94, 12] on link "Admin" at bounding box center [94, 15] width 17 height 7
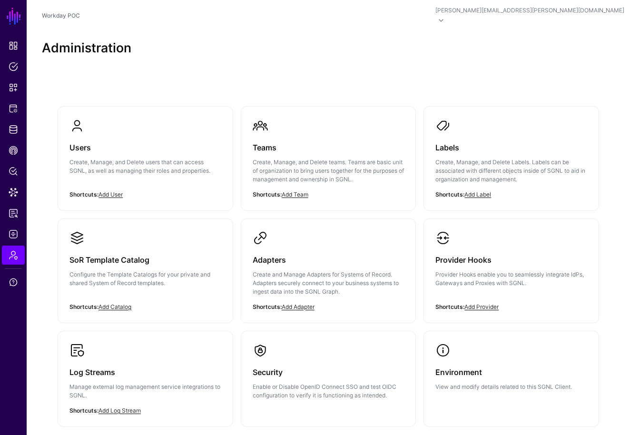
click at [607, 316] on div "Users Create, Manage, and Delete users that can access SGNL, as well as managin…" at bounding box center [328, 284] width 603 height 427
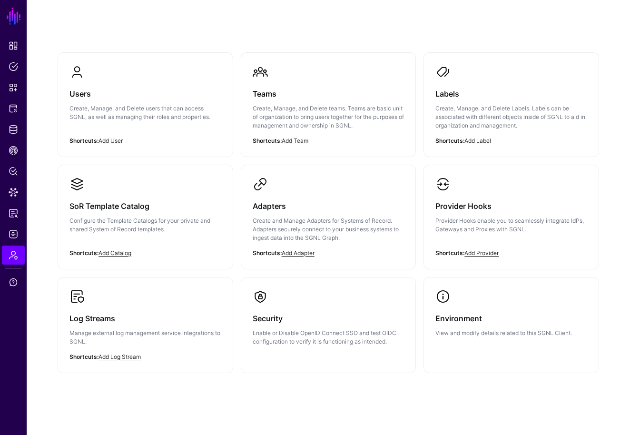
scroll to position [53, 0]
click at [326, 223] on p "Create and Manage Adapters for Systems of Record. Adapters securely connect to …" at bounding box center [329, 230] width 152 height 26
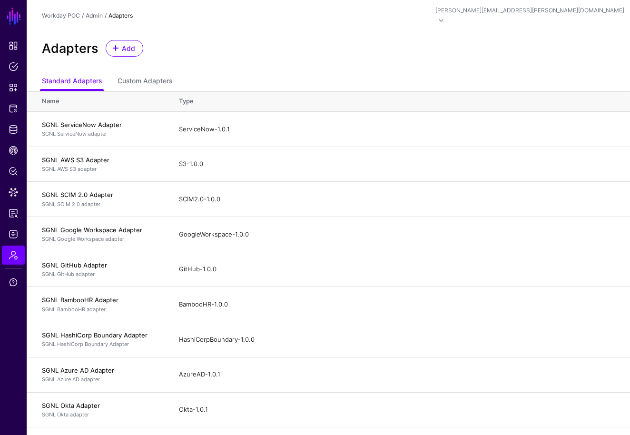
click at [465, 56] on div "Adapters Add" at bounding box center [328, 52] width 603 height 42
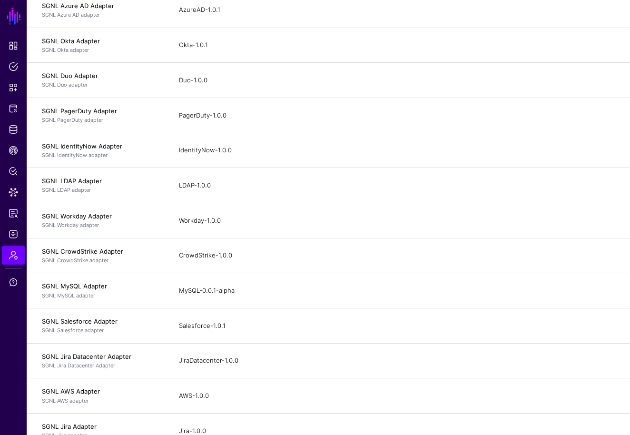
scroll to position [361, 0]
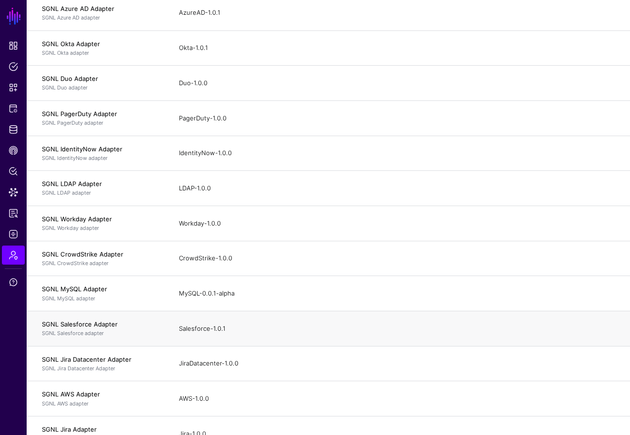
click at [568, 311] on td "Salesforce-1.0.1" at bounding box center [399, 328] width 460 height 35
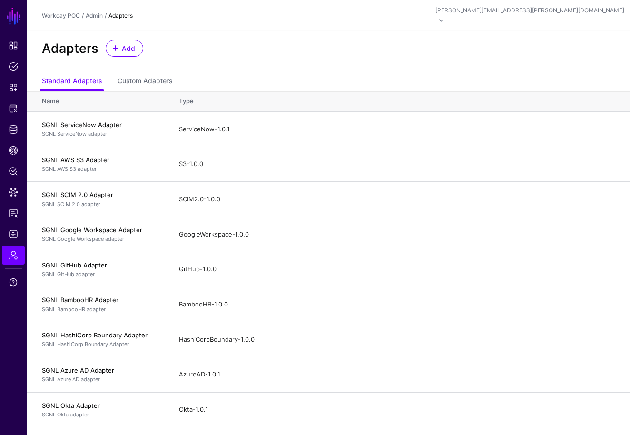
scroll to position [0, 0]
click at [87, 14] on div "Admin" at bounding box center [94, 15] width 17 height 9
click at [97, 12] on link "Admin" at bounding box center [94, 15] width 17 height 7
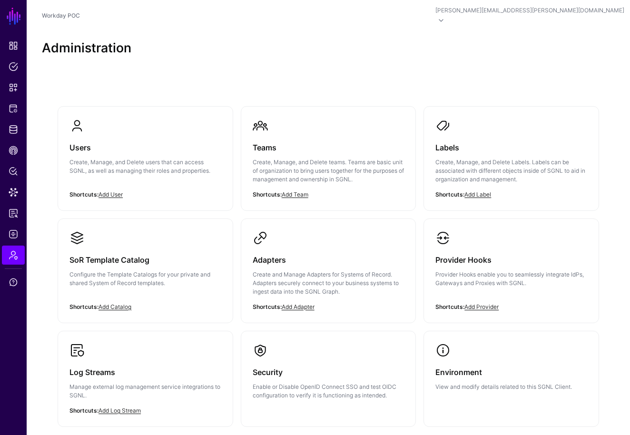
click at [609, 256] on div "Users Create, Manage, and Delete users that can access SGNL, as well as managin…" at bounding box center [328, 284] width 603 height 427
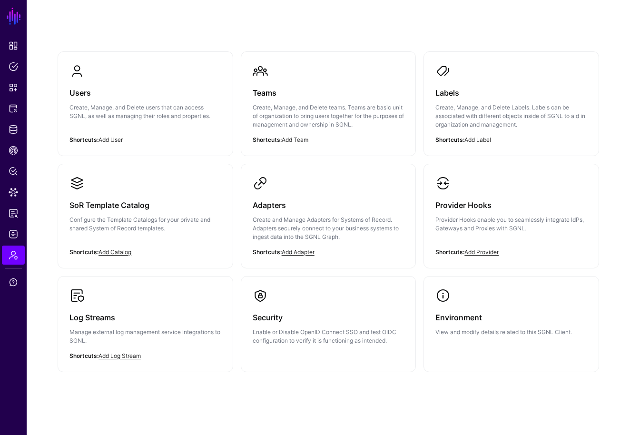
scroll to position [53, 0]
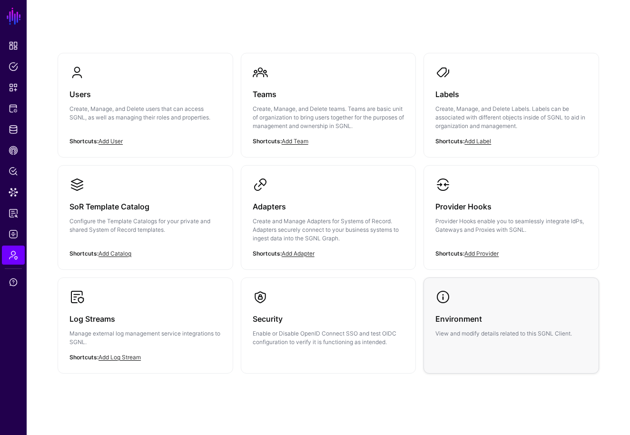
click at [465, 313] on h3 "Environment" at bounding box center [511, 318] width 152 height 13
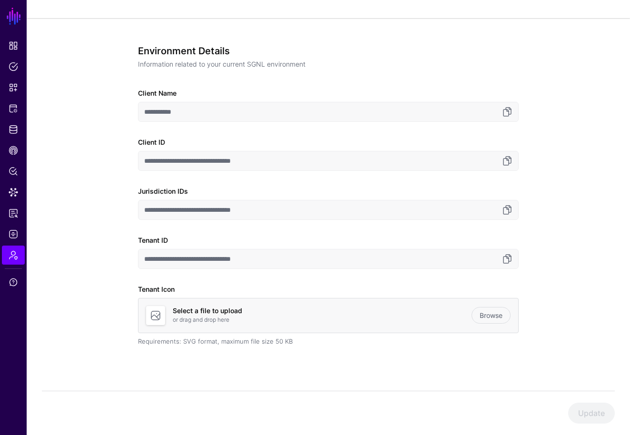
click at [566, 73] on div "**********" at bounding box center [328, 231] width 603 height 427
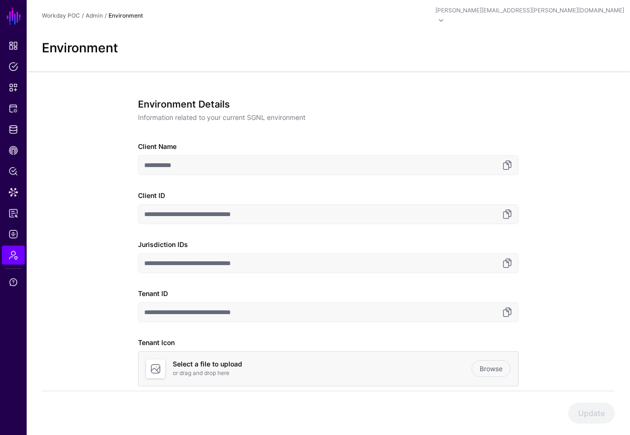
click at [74, 14] on div "Workday POC" at bounding box center [61, 15] width 38 height 9
click at [75, 12] on link "Workday POC" at bounding box center [61, 15] width 38 height 7
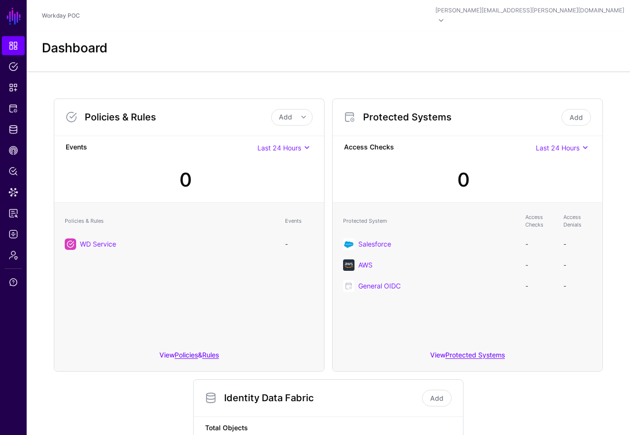
click at [615, 252] on div "Policies & Rules Add Add Policy Add Rule Events Last 24 Hours Last 24 Hours Las…" at bounding box center [328, 375] width 603 height 608
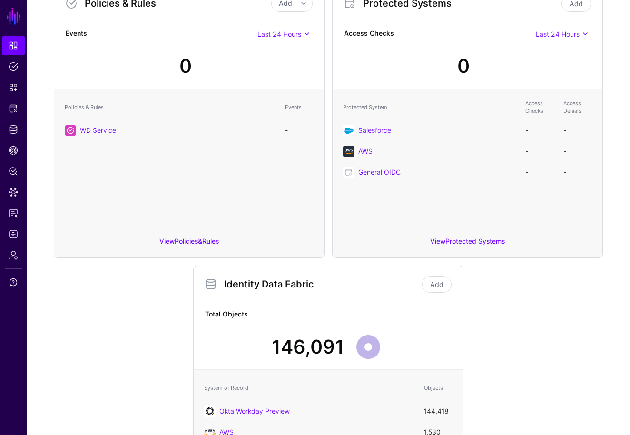
scroll to position [115, 0]
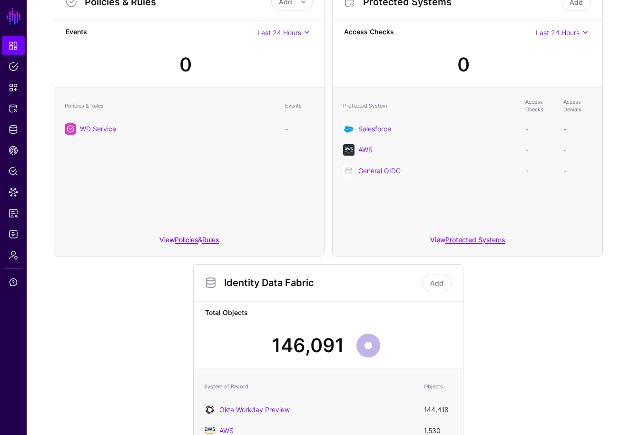
click at [621, 261] on div "Policies & Rules Add Add Policy Add Rule Events Last 24 Hours Last 24 Hours Las…" at bounding box center [328, 260] width 603 height 608
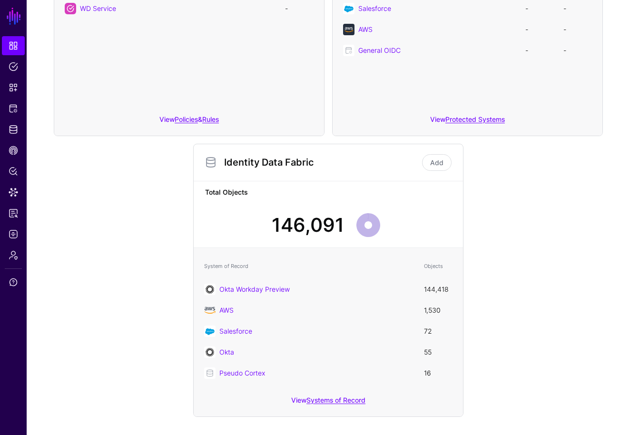
scroll to position [234, 0]
click at [227, 349] on link "Okta" at bounding box center [226, 353] width 15 height 8
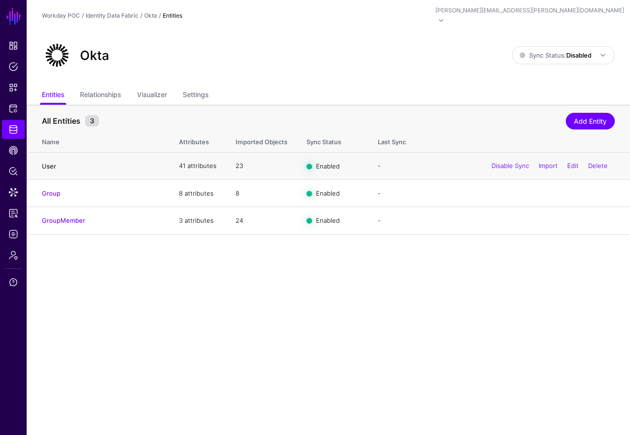
click at [52, 162] on link "User" at bounding box center [49, 166] width 14 height 8
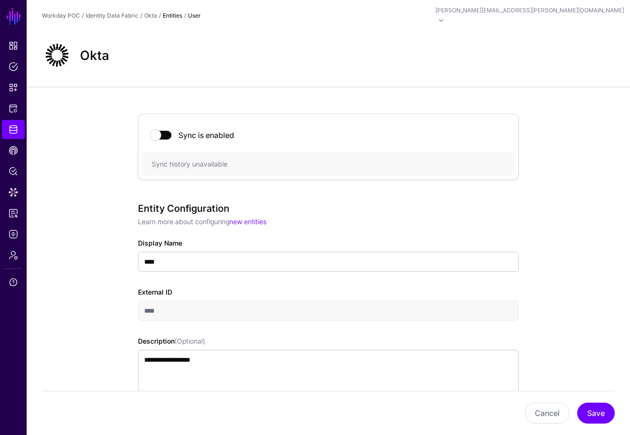
click at [511, 216] on p "Learn more about configuring new entities" at bounding box center [328, 221] width 380 height 10
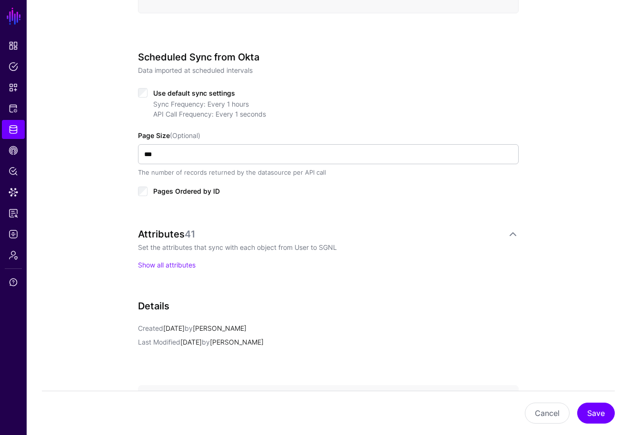
scroll to position [445, 0]
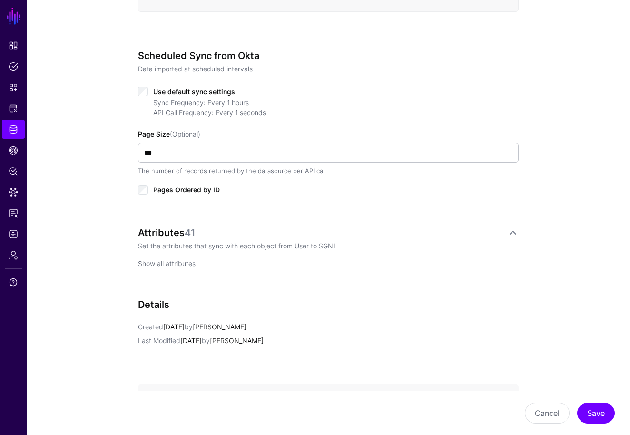
click at [163, 259] on link "Show all attributes" at bounding box center [167, 263] width 58 height 8
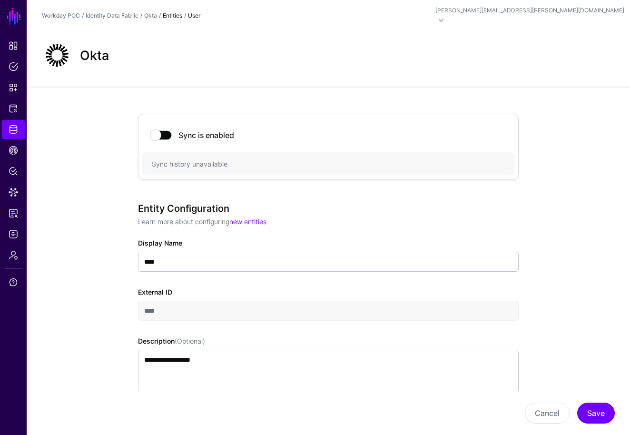
scroll to position [0, 0]
click at [176, 12] on strong "Entities" at bounding box center [172, 15] width 19 height 7
click at [151, 12] on link "Okta" at bounding box center [150, 15] width 13 height 7
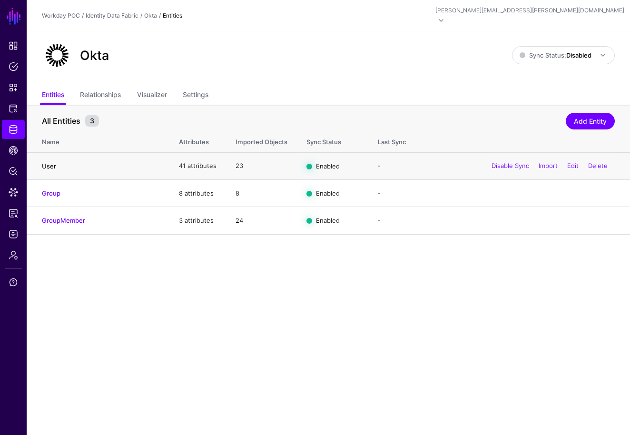
click at [50, 162] on link "User" at bounding box center [49, 166] width 14 height 8
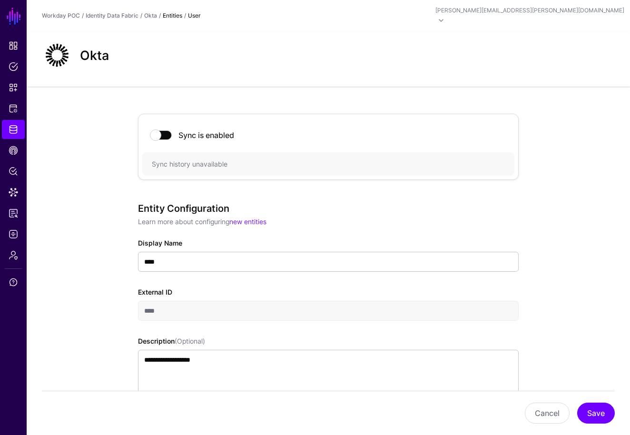
click at [150, 12] on link "Okta" at bounding box center [150, 15] width 13 height 7
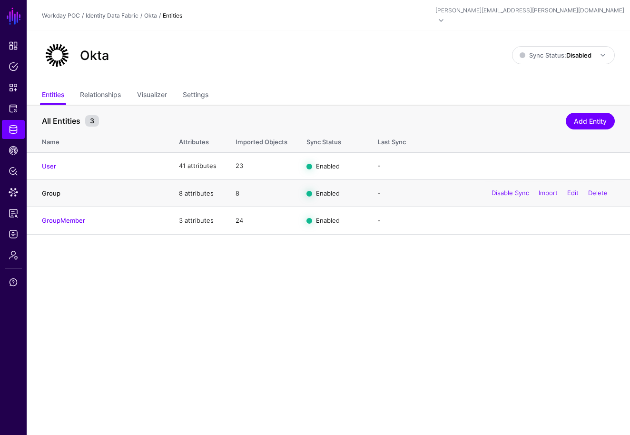
click at [50, 189] on link "Group" at bounding box center [51, 193] width 19 height 8
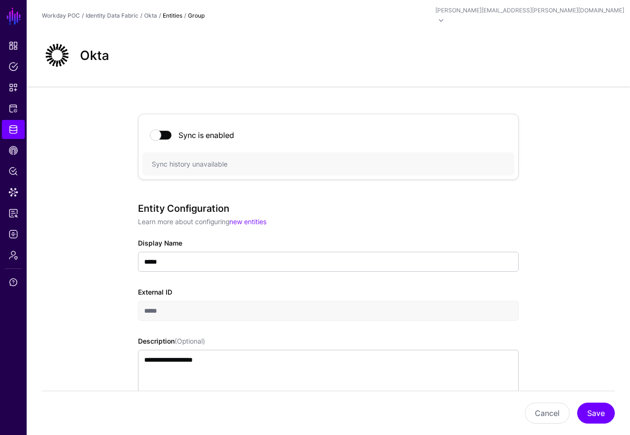
click at [152, 12] on link "Okta" at bounding box center [150, 15] width 13 height 7
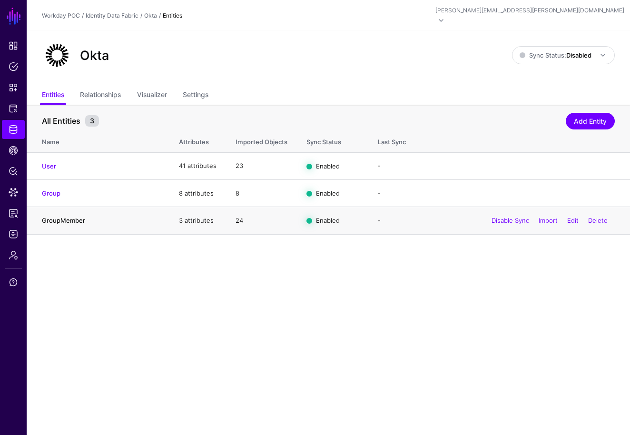
click at [76, 216] on link "GroupMember" at bounding box center [63, 220] width 43 height 8
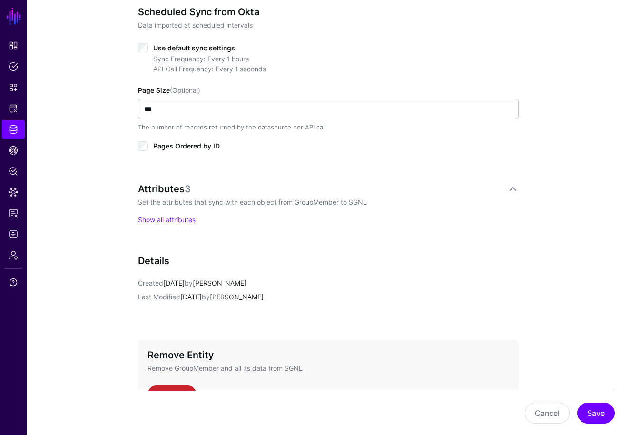
scroll to position [498, 0]
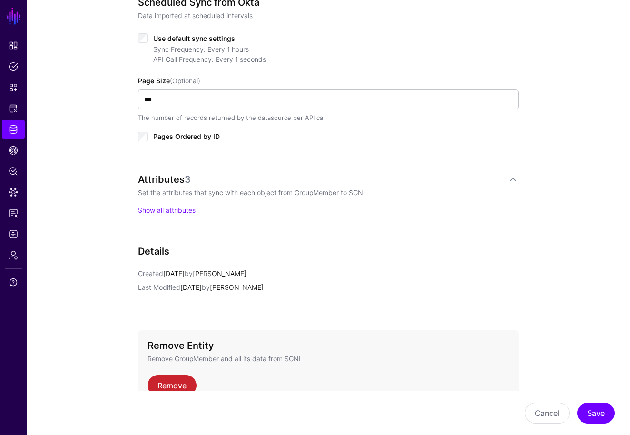
click at [342, 268] on p "Created [DATE] by [PERSON_NAME]" at bounding box center [328, 273] width 380 height 10
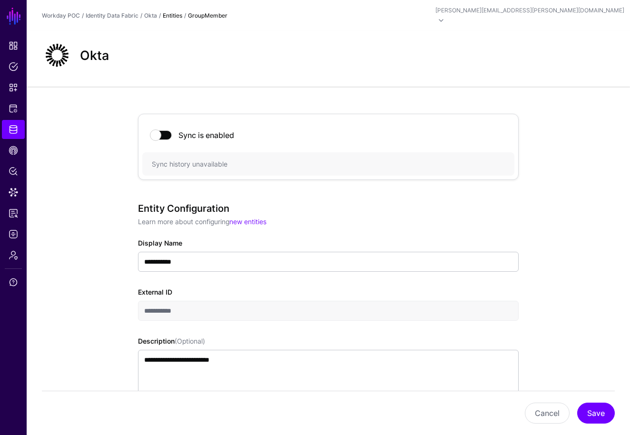
scroll to position [0, 0]
click at [150, 12] on link "Okta" at bounding box center [150, 15] width 13 height 7
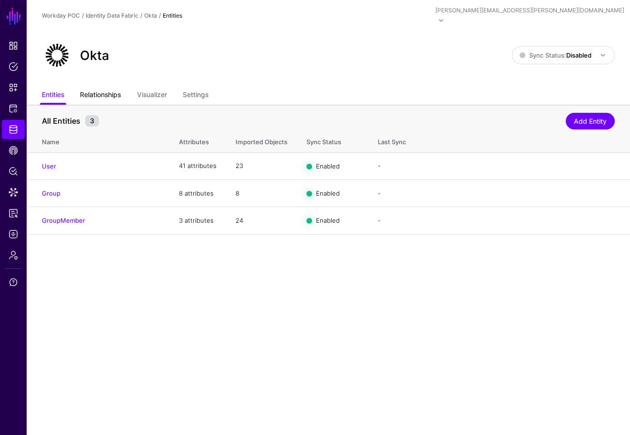
click at [114, 87] on link "Relationships" at bounding box center [100, 96] width 41 height 18
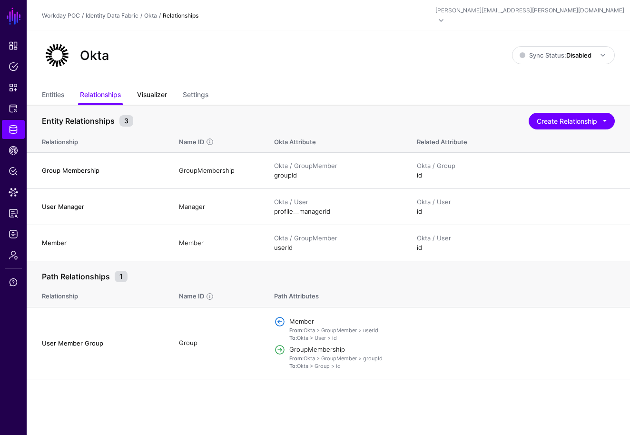
click at [157, 87] on link "Visualizer" at bounding box center [152, 96] width 30 height 18
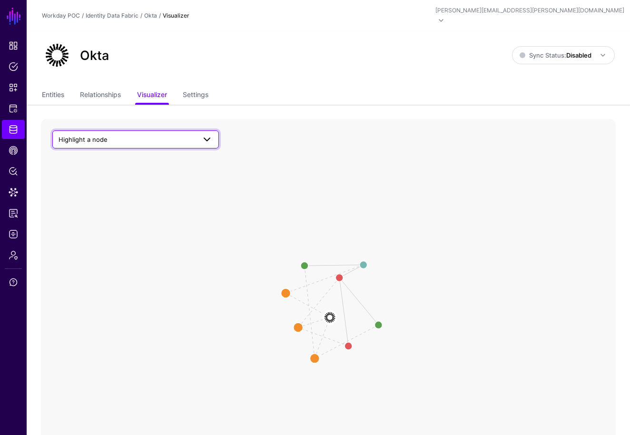
click at [212, 134] on span at bounding box center [206, 139] width 11 height 11
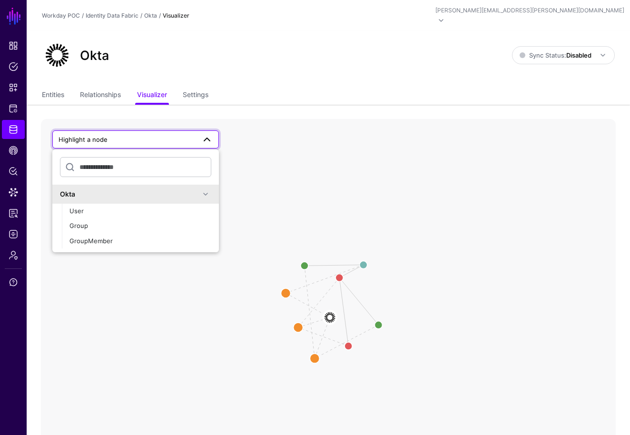
click at [254, 136] on icon "User Member Group User Manager Group Membership Member Okta Okta User User id i…" at bounding box center [328, 309] width 574 height 380
click at [202, 87] on link "Settings" at bounding box center [196, 96] width 26 height 18
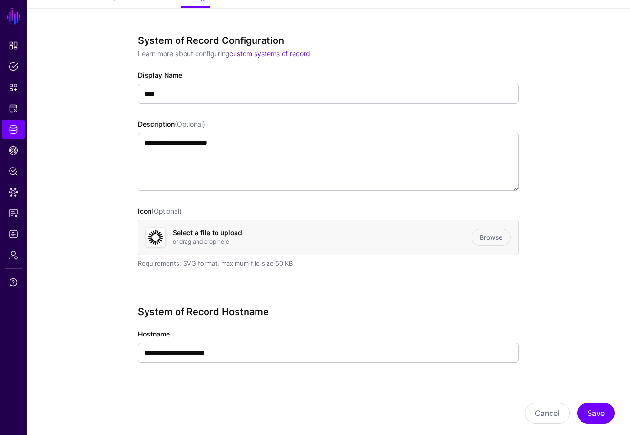
scroll to position [103, 0]
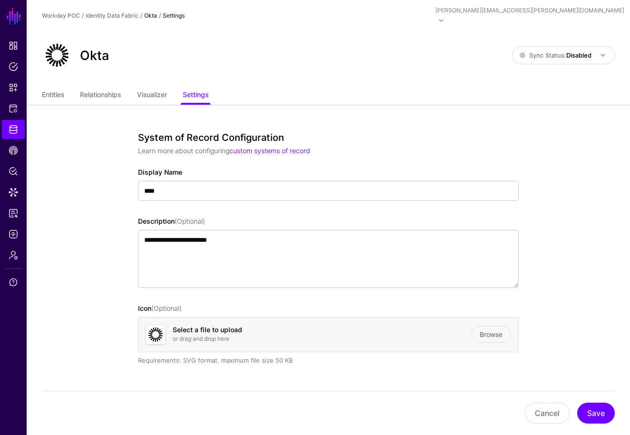
scroll to position [0, 0]
click at [16, 50] on span "Dashboard" at bounding box center [14, 46] width 10 height 10
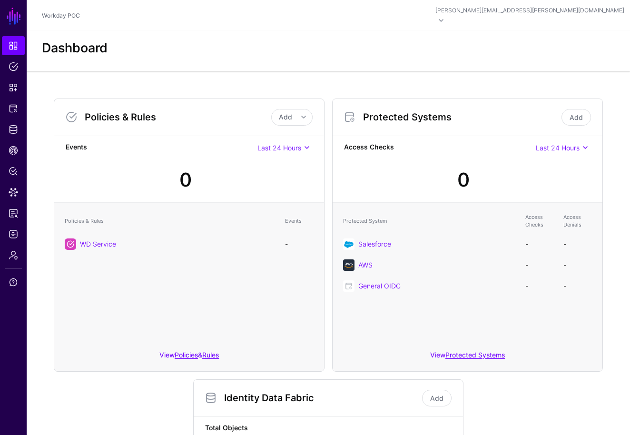
click at [269, 44] on div "Dashboard" at bounding box center [328, 47] width 580 height 15
